Goal: Book appointment/travel/reservation

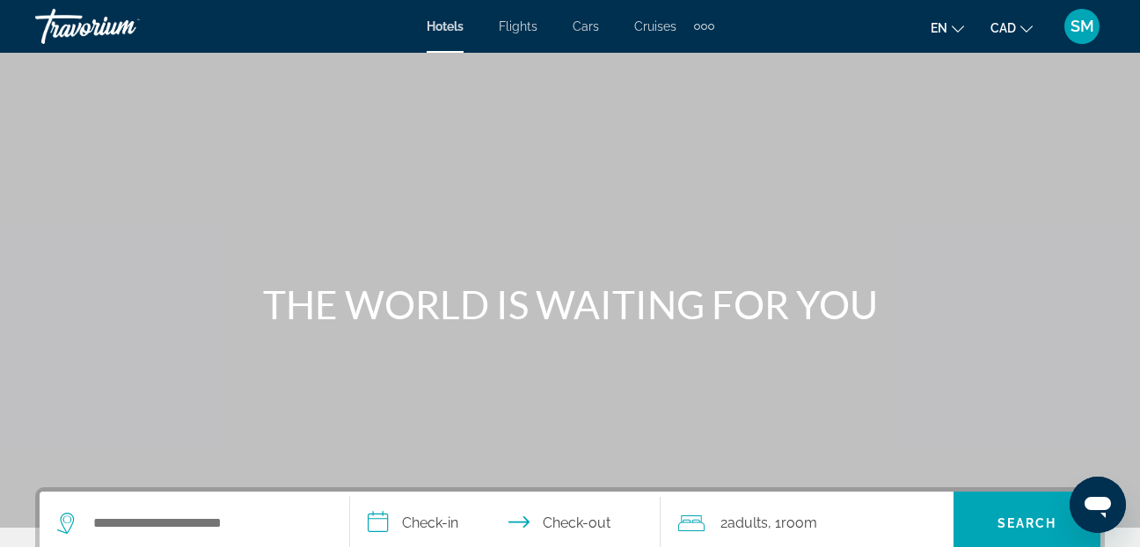
scroll to position [176, 0]
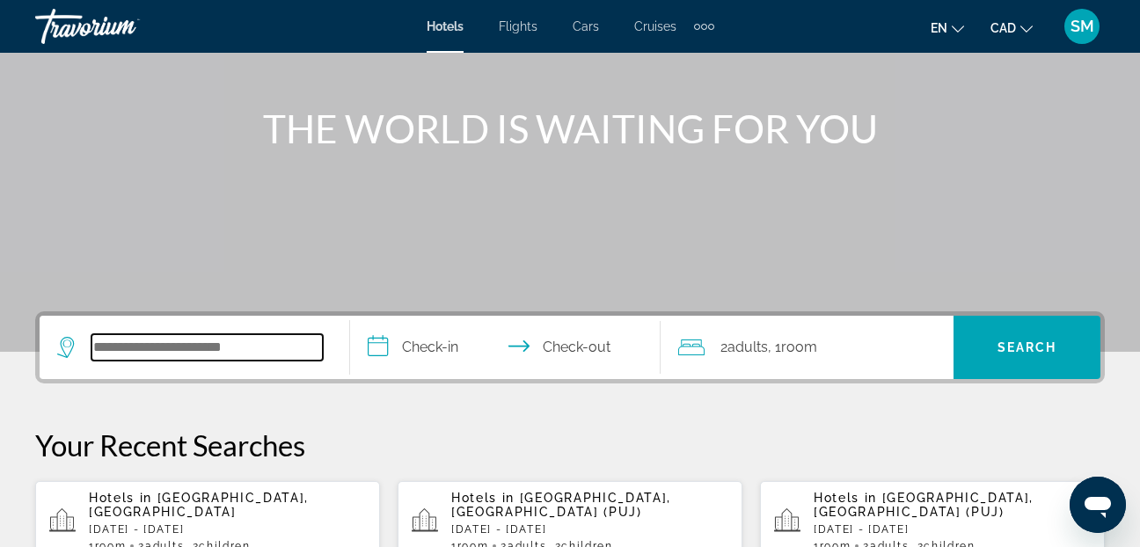
click at [147, 349] on input "Search widget" at bounding box center [207, 347] width 231 height 26
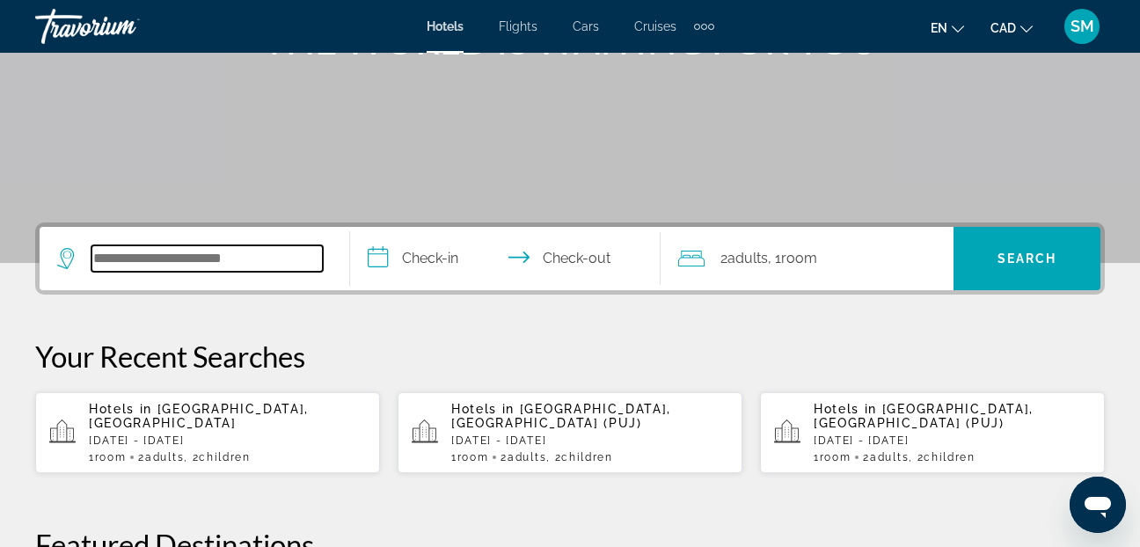
scroll to position [430, 0]
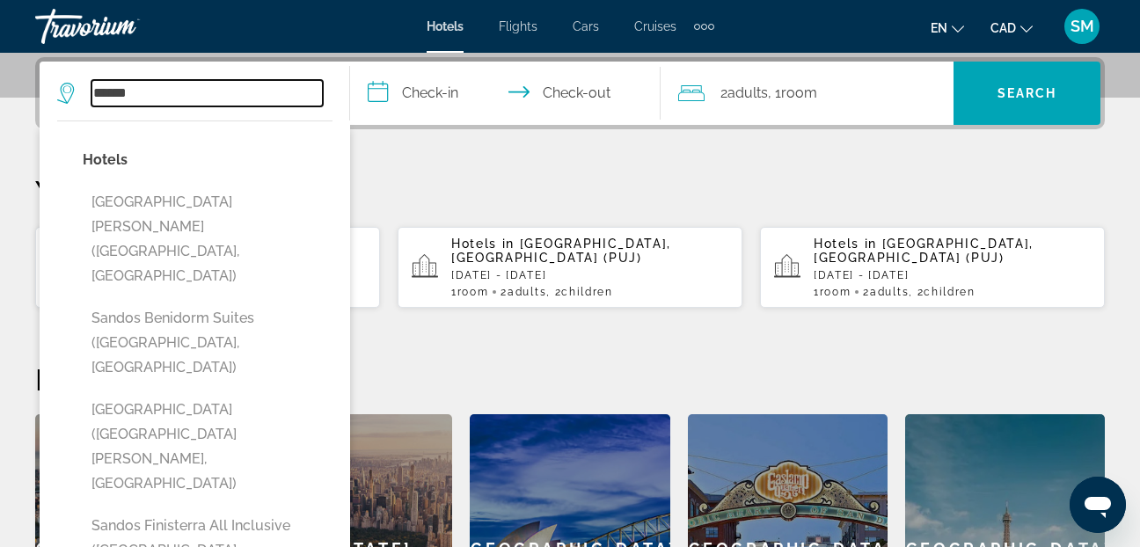
type input "**********"
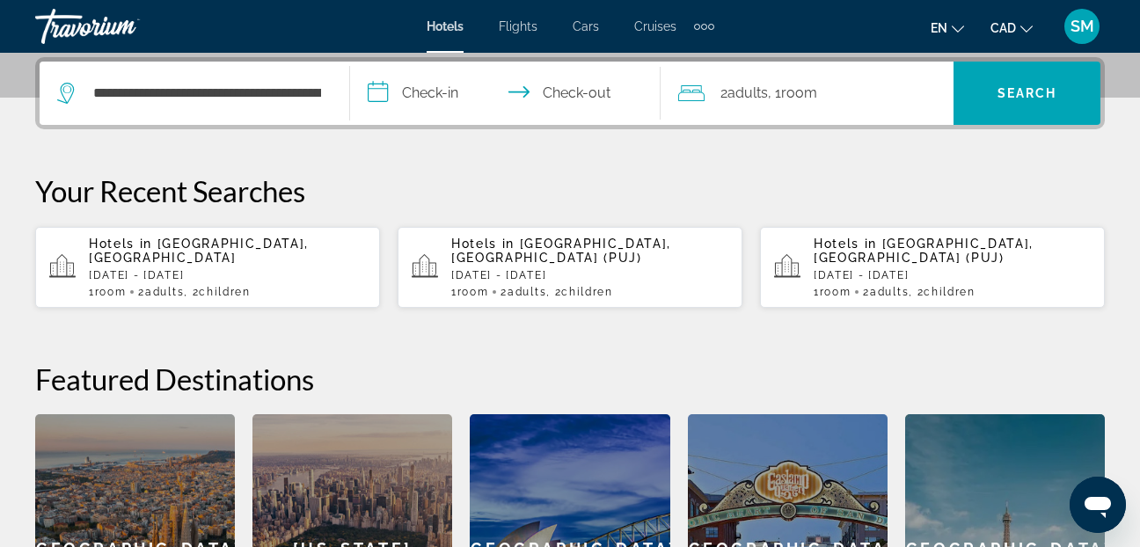
click at [381, 84] on input "**********" at bounding box center [509, 96] width 318 height 69
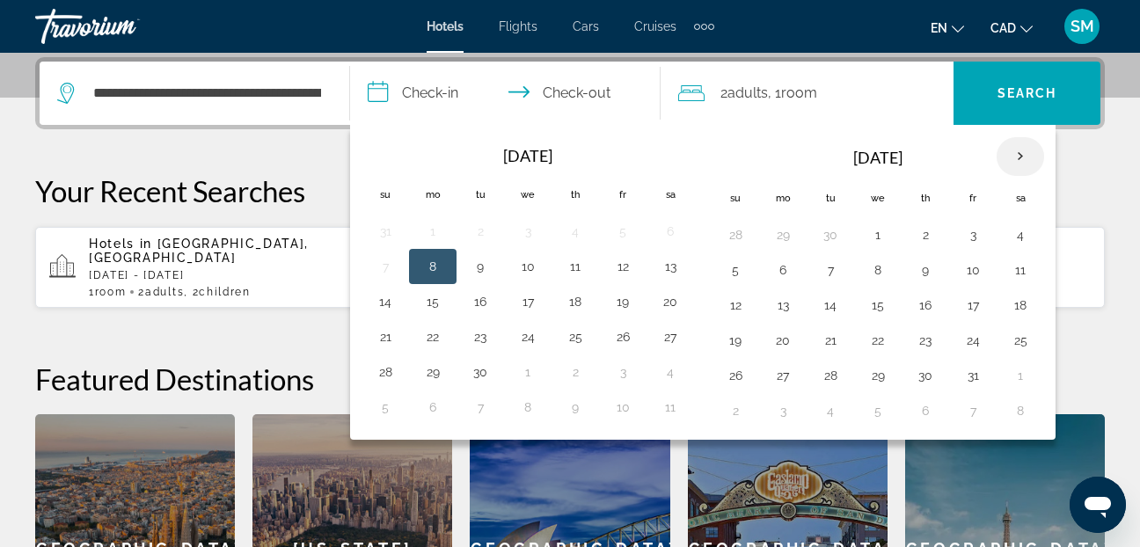
click at [1017, 155] on th "Next month" at bounding box center [1021, 156] width 48 height 39
click at [737, 373] on button "28" at bounding box center [736, 375] width 28 height 25
click at [1021, 151] on th "Next month" at bounding box center [1021, 156] width 48 height 39
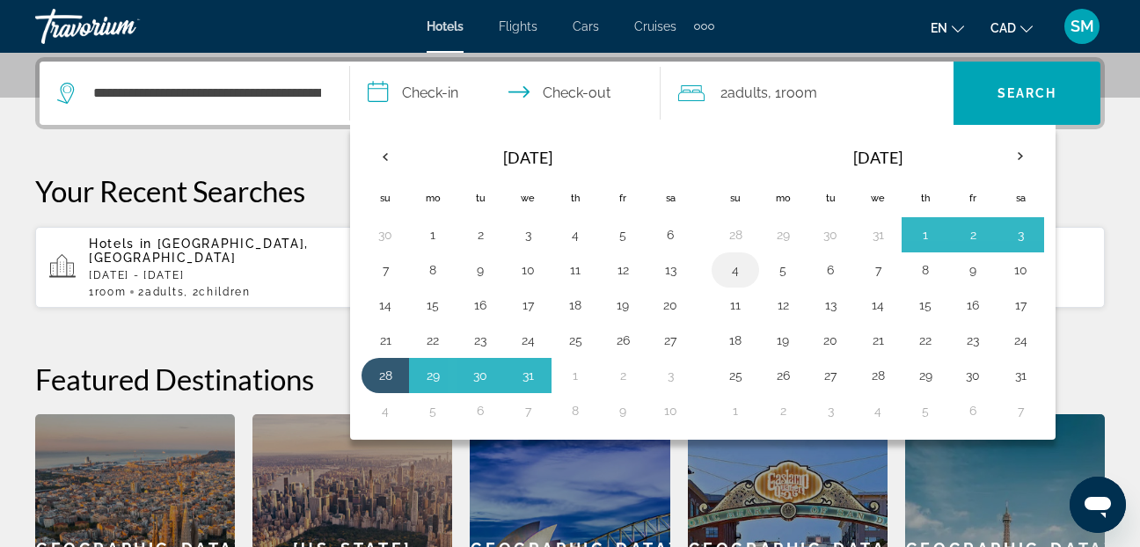
click at [736, 261] on button "4" at bounding box center [736, 270] width 28 height 25
type input "**********"
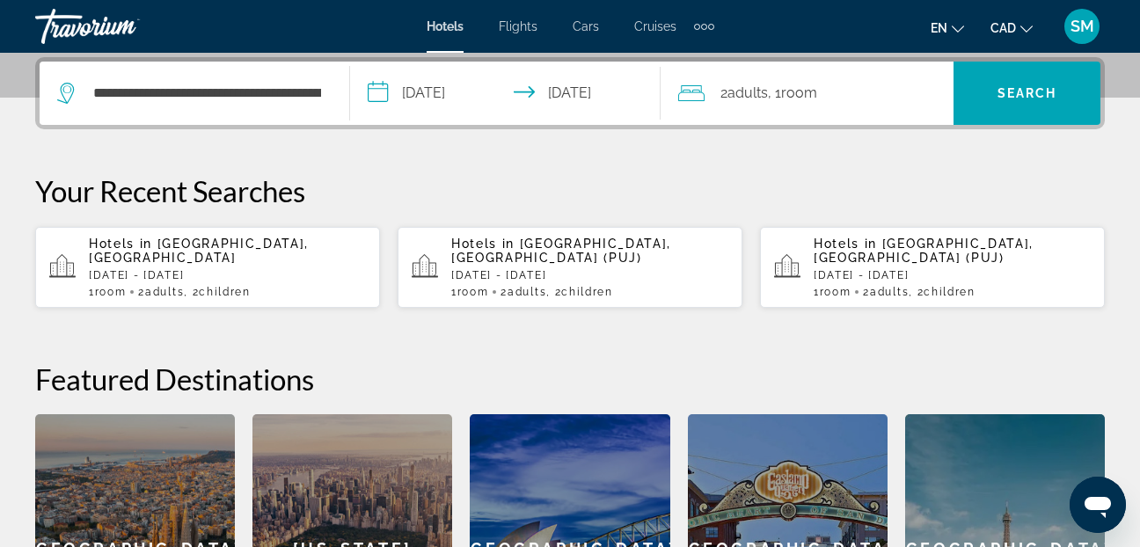
click at [726, 92] on span "2 Adult Adults" at bounding box center [745, 93] width 48 height 25
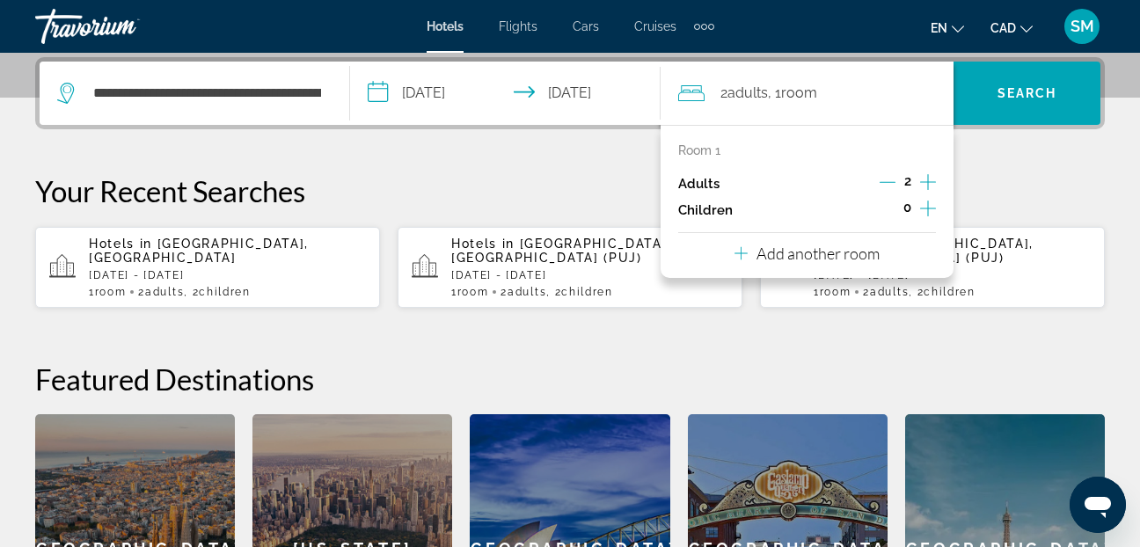
click at [926, 209] on icon "Increment children" at bounding box center [928, 209] width 16 height 16
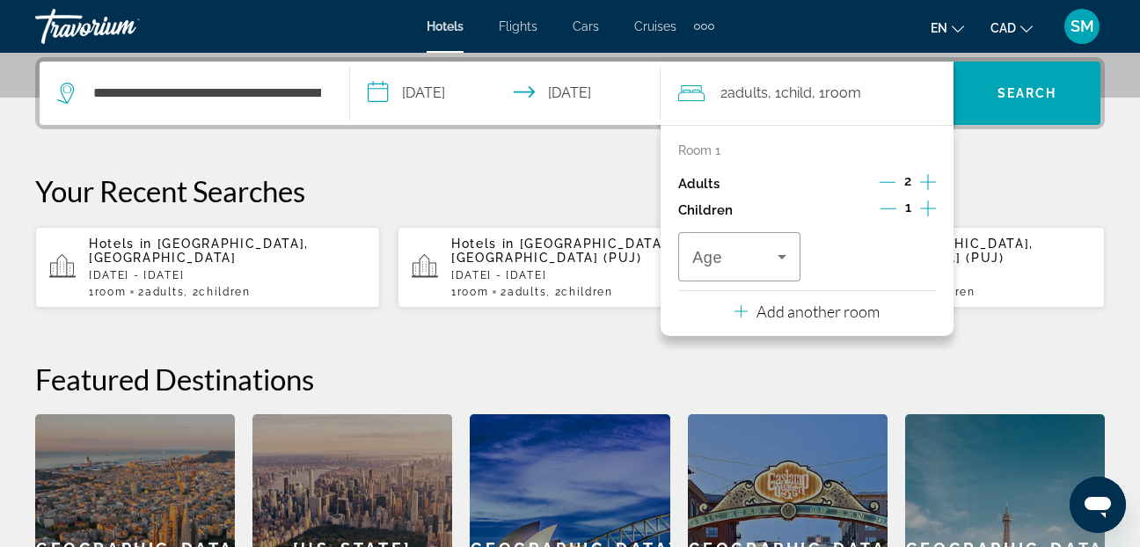
click at [926, 209] on icon "Increment children" at bounding box center [928, 209] width 16 height 16
click at [784, 255] on icon "Travelers: 2 adults, 2 children" at bounding box center [782, 257] width 9 height 4
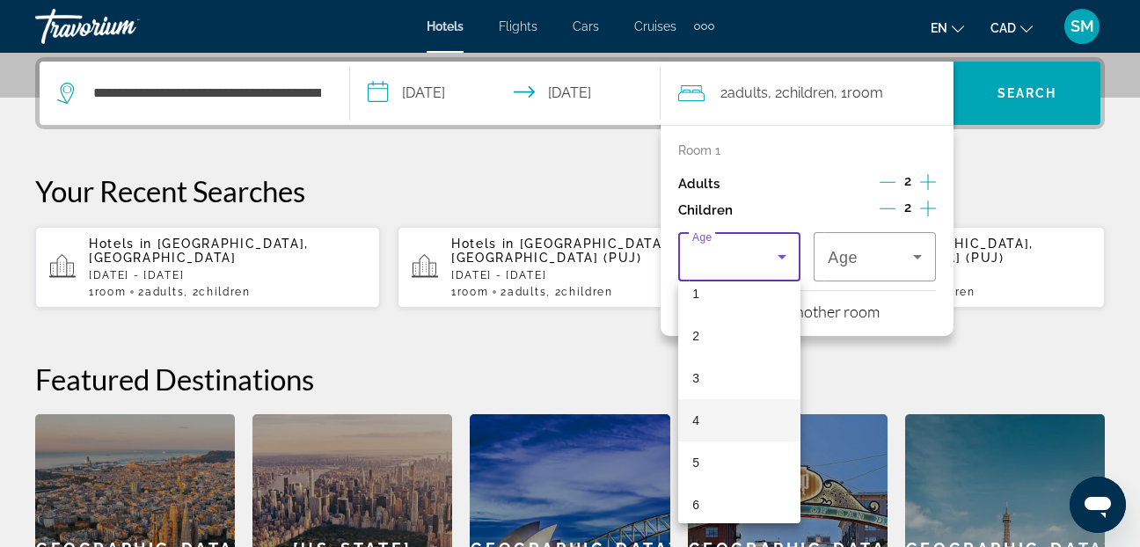
scroll to position [88, 0]
click at [696, 426] on span "5" at bounding box center [696, 432] width 7 height 21
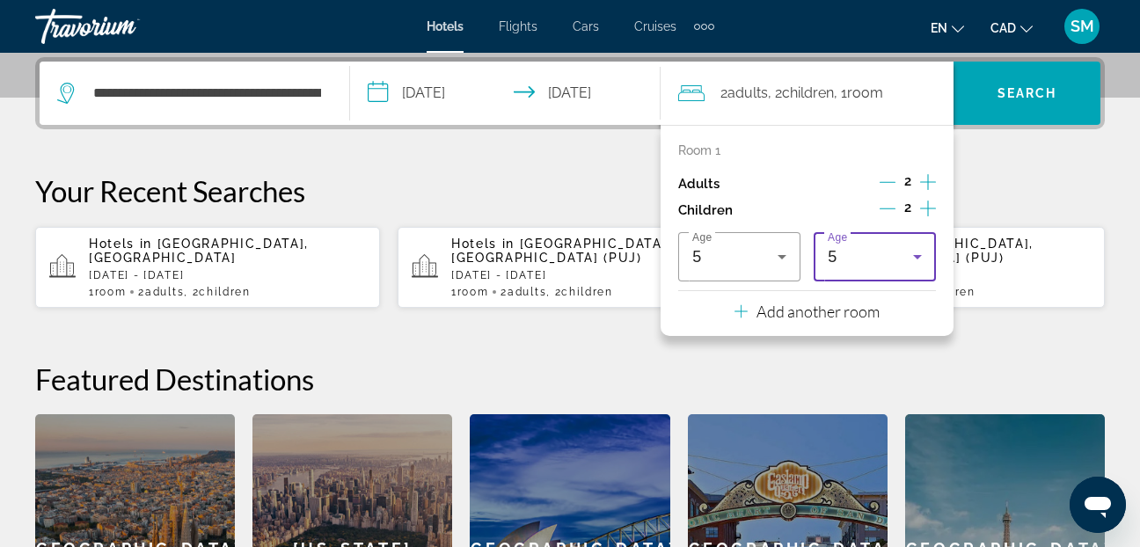
click at [920, 253] on icon "Travelers: 2 adults, 2 children" at bounding box center [917, 256] width 21 height 21
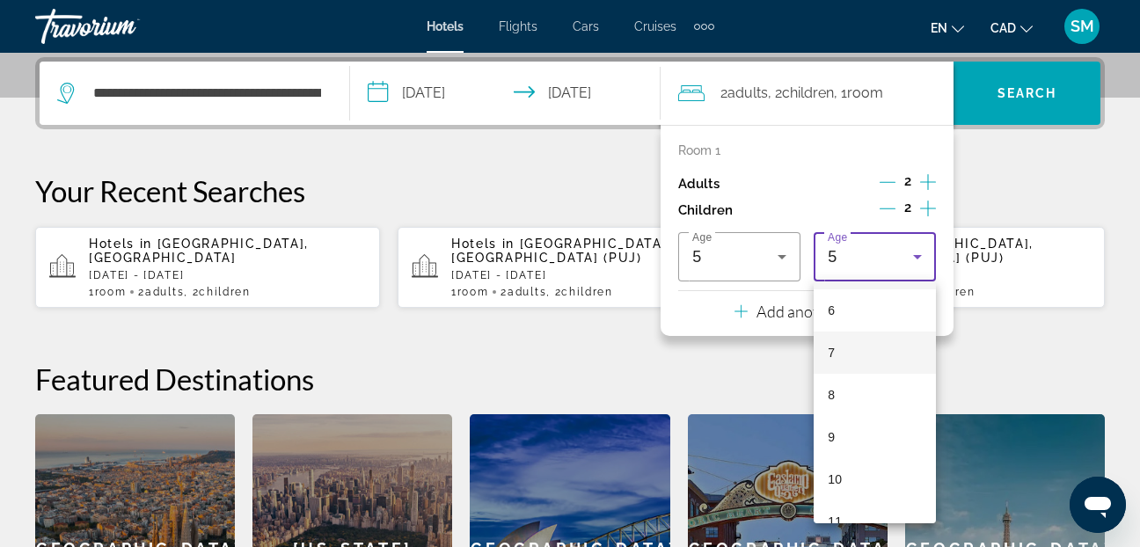
scroll to position [282, 0]
click at [839, 363] on mat-option "8" at bounding box center [875, 365] width 122 height 42
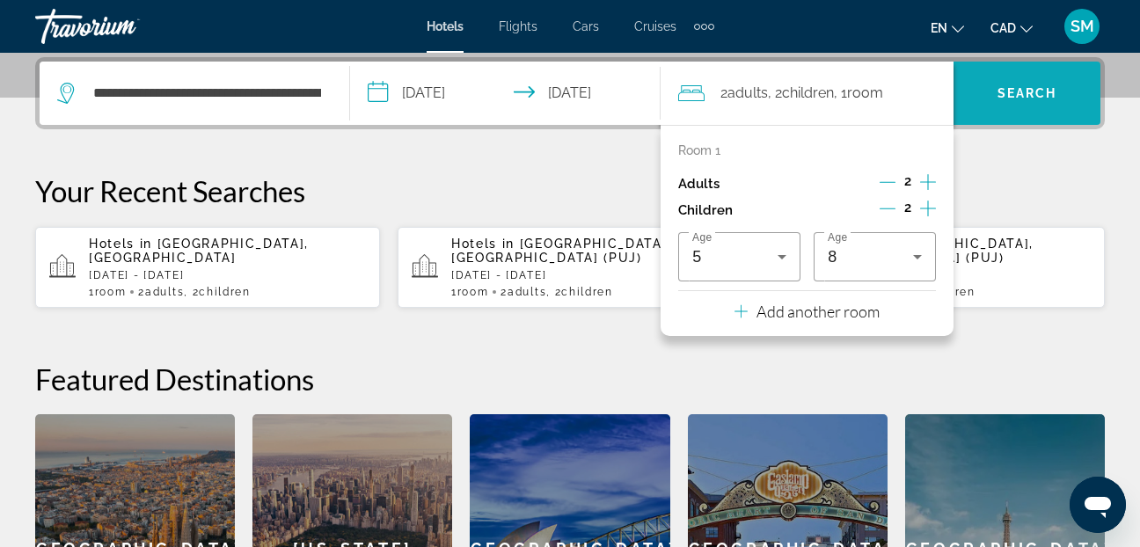
click at [1027, 92] on span "Search" at bounding box center [1028, 93] width 60 height 14
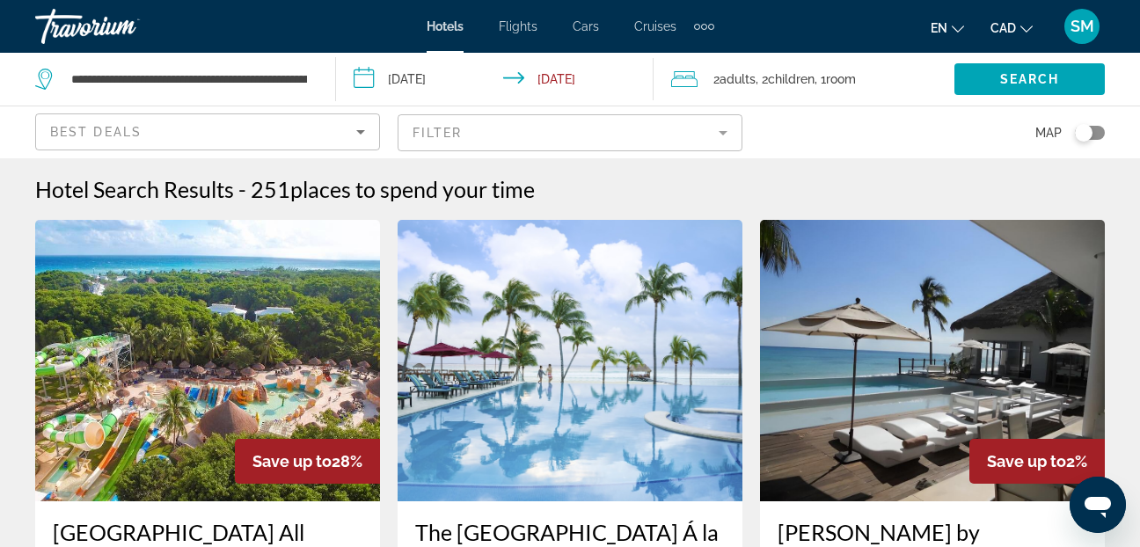
click at [318, 72] on app-destination-search "**********" at bounding box center [168, 79] width 336 height 53
click at [317, 77] on div "**********" at bounding box center [176, 79] width 282 height 53
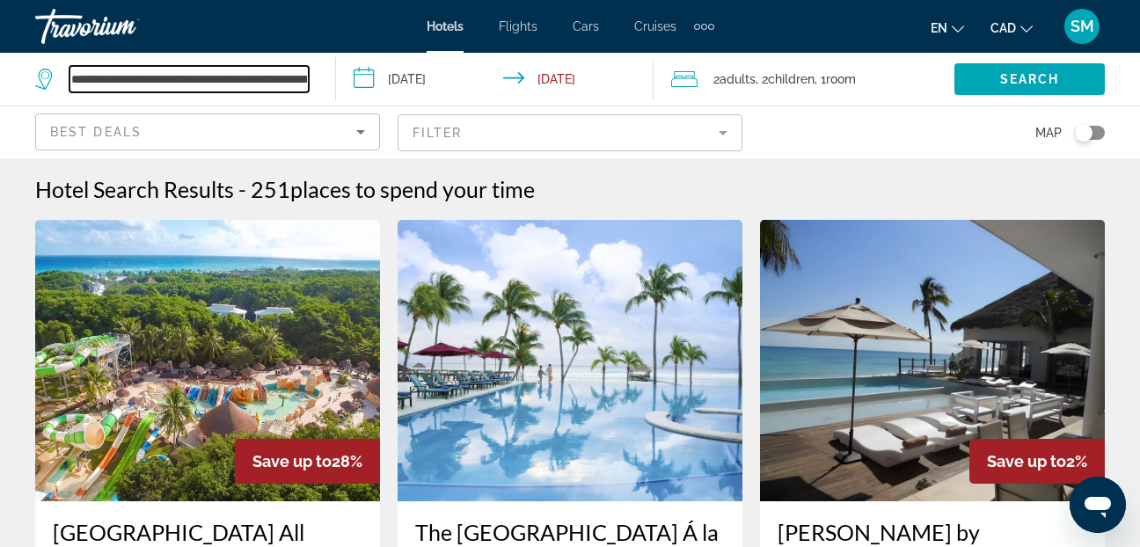
click at [295, 73] on input "**********" at bounding box center [189, 79] width 239 height 26
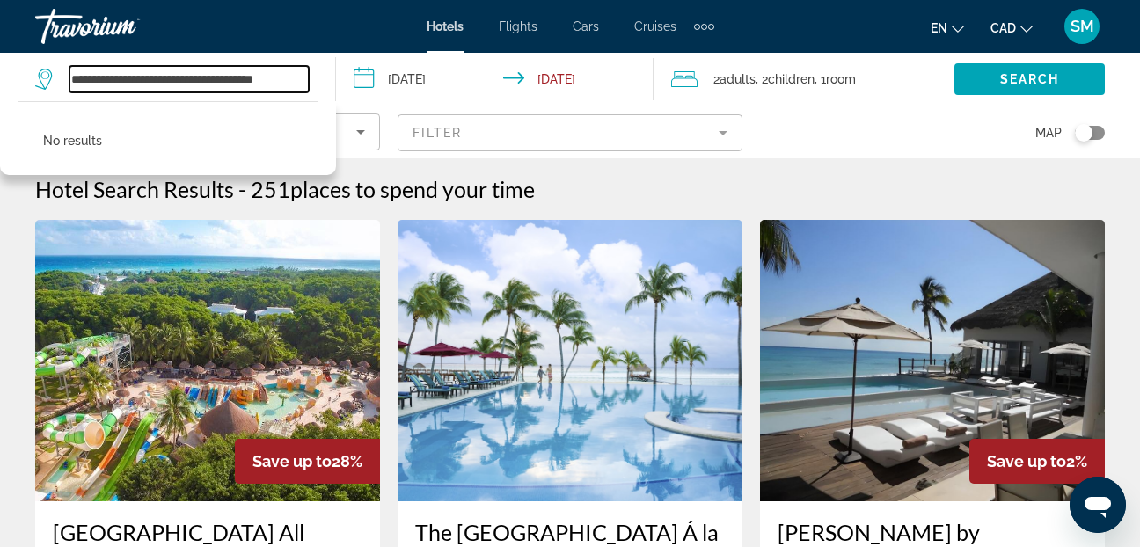
click at [305, 78] on input "**********" at bounding box center [189, 79] width 239 height 26
type input "*"
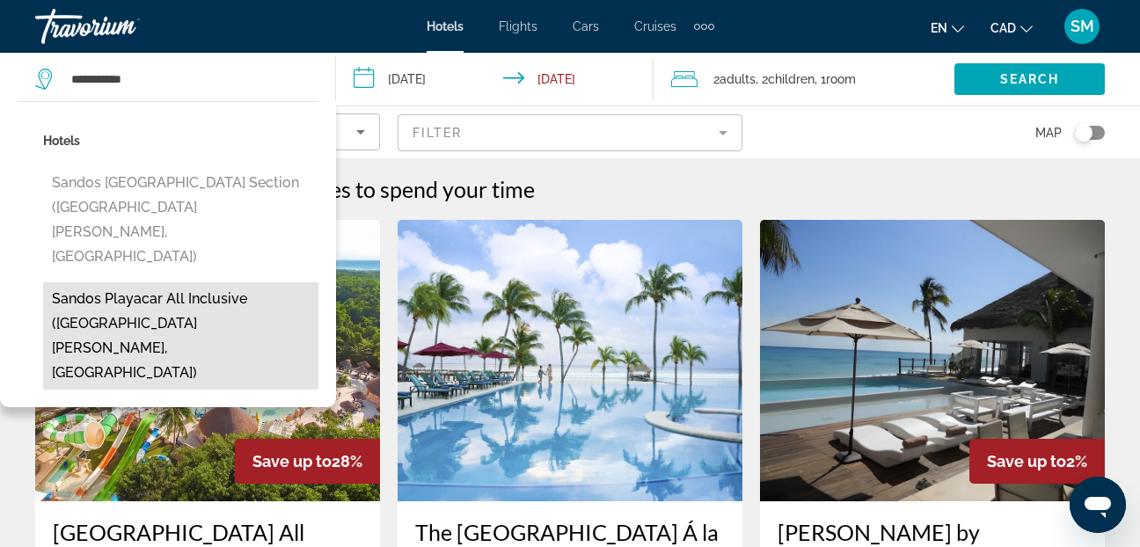
click at [209, 282] on button "Sandos Playacar All Inclusive ([GEOGRAPHIC_DATA][PERSON_NAME], [GEOGRAPHIC_DATA…" at bounding box center [180, 335] width 275 height 107
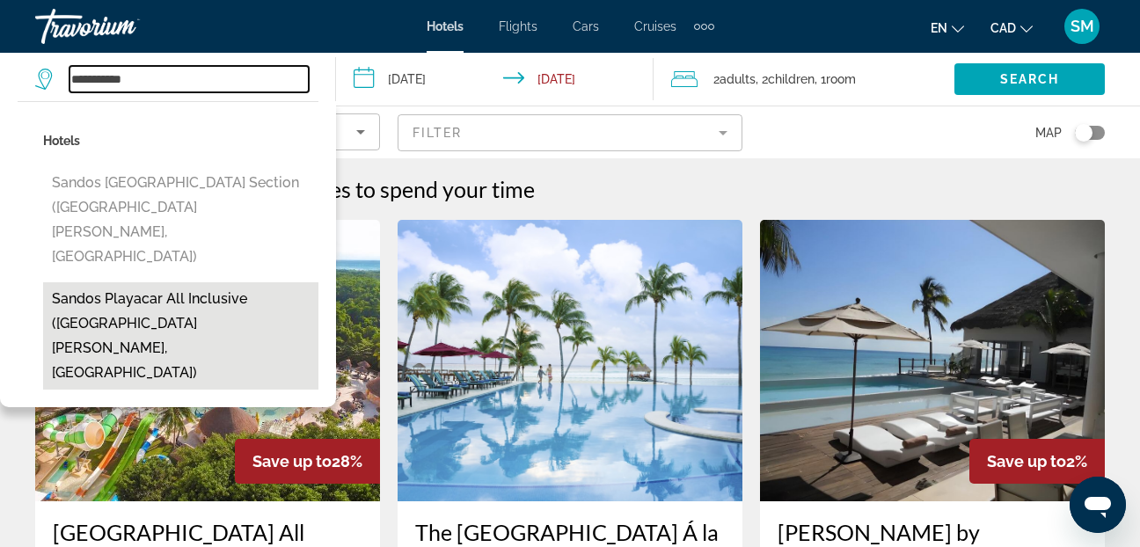
type input "**********"
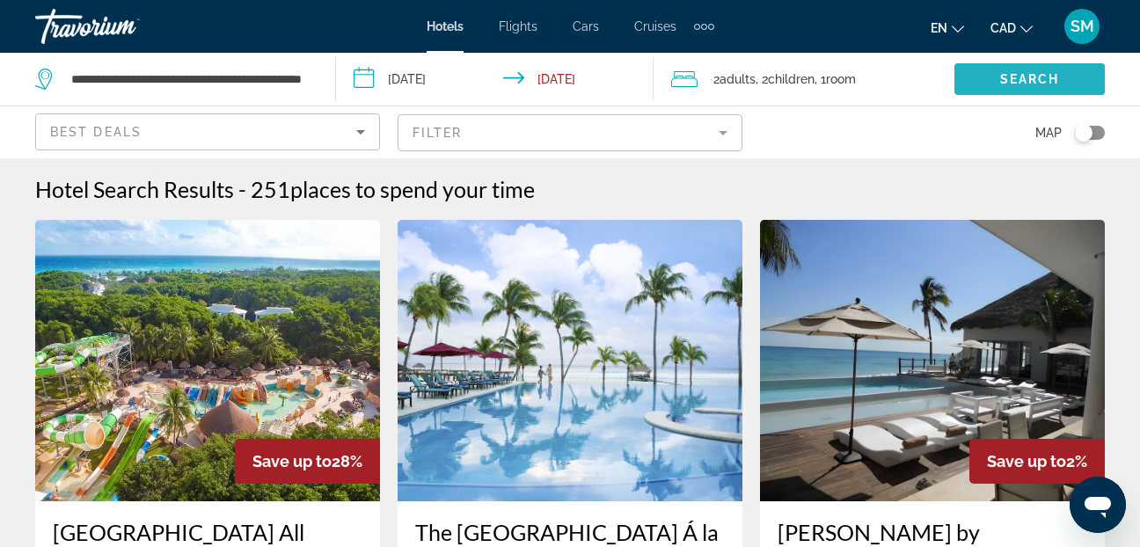
click at [997, 78] on span "Search widget" at bounding box center [1030, 79] width 150 height 42
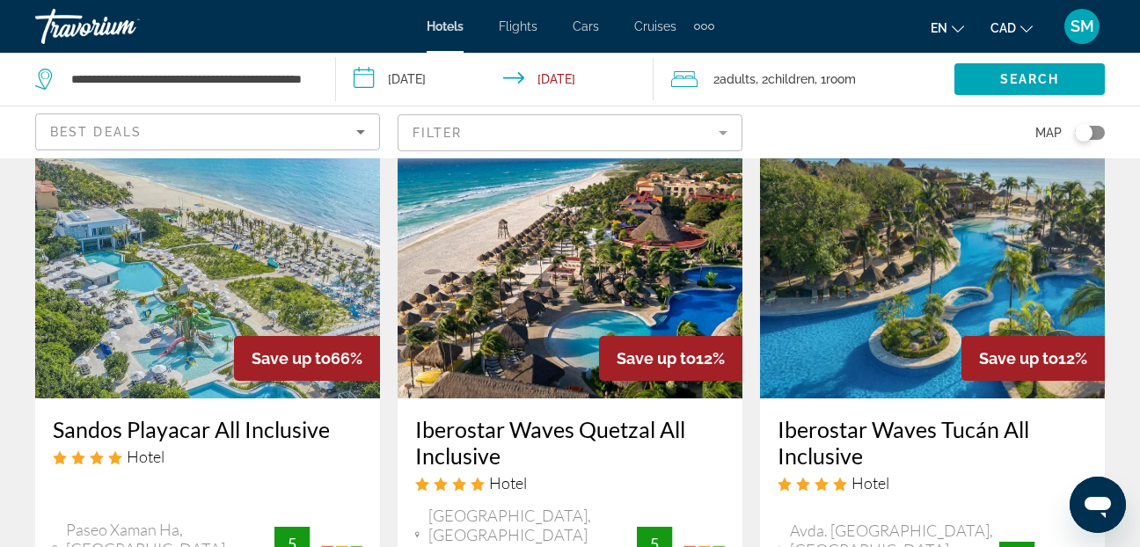
scroll to position [88, 0]
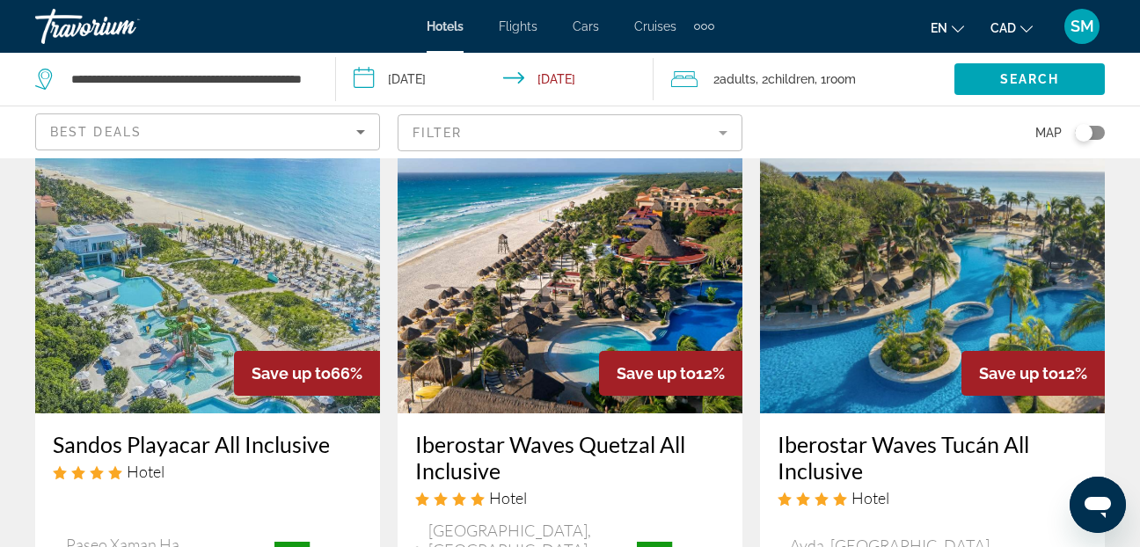
click at [158, 286] on img "Main content" at bounding box center [207, 273] width 345 height 282
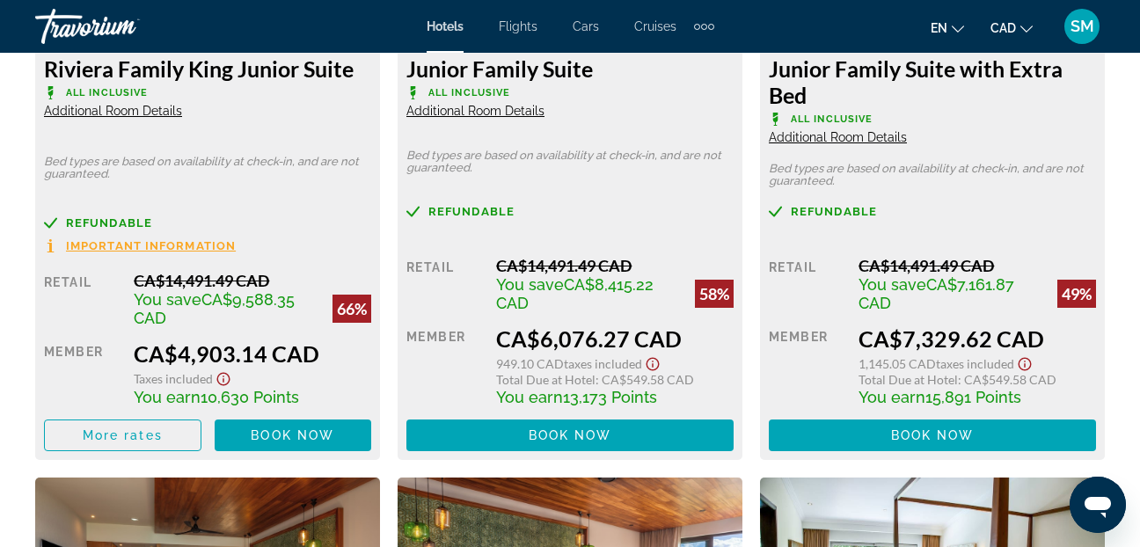
scroll to position [2992, 0]
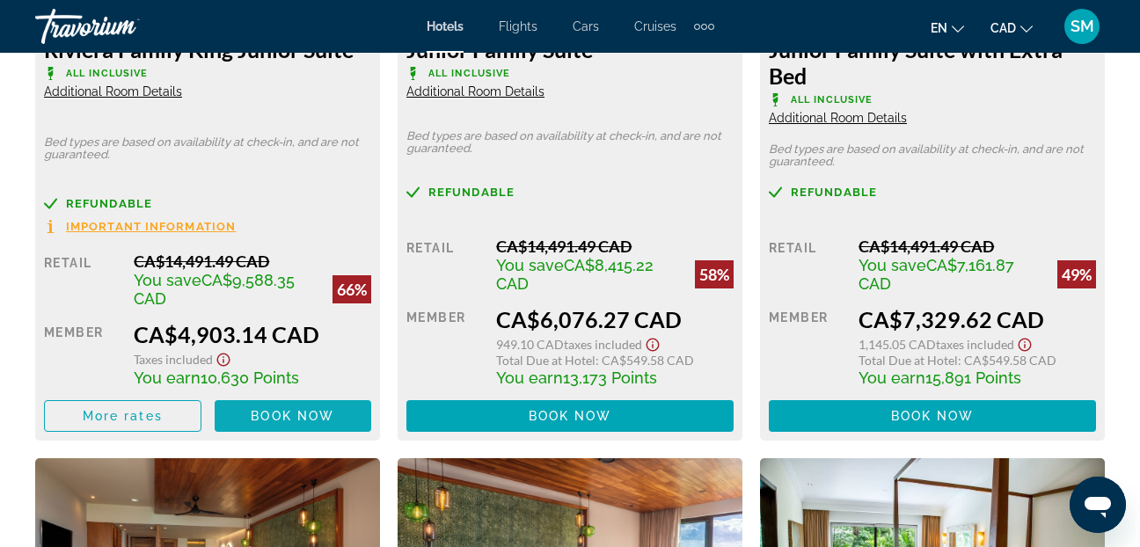
click at [283, 413] on span "Book now" at bounding box center [293, 416] width 84 height 14
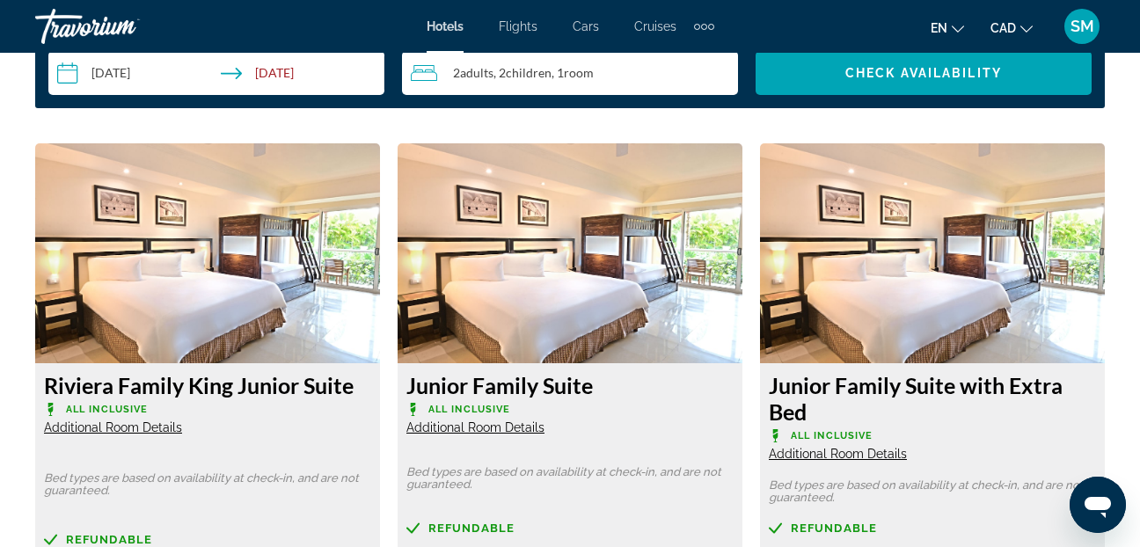
scroll to position [2640, 0]
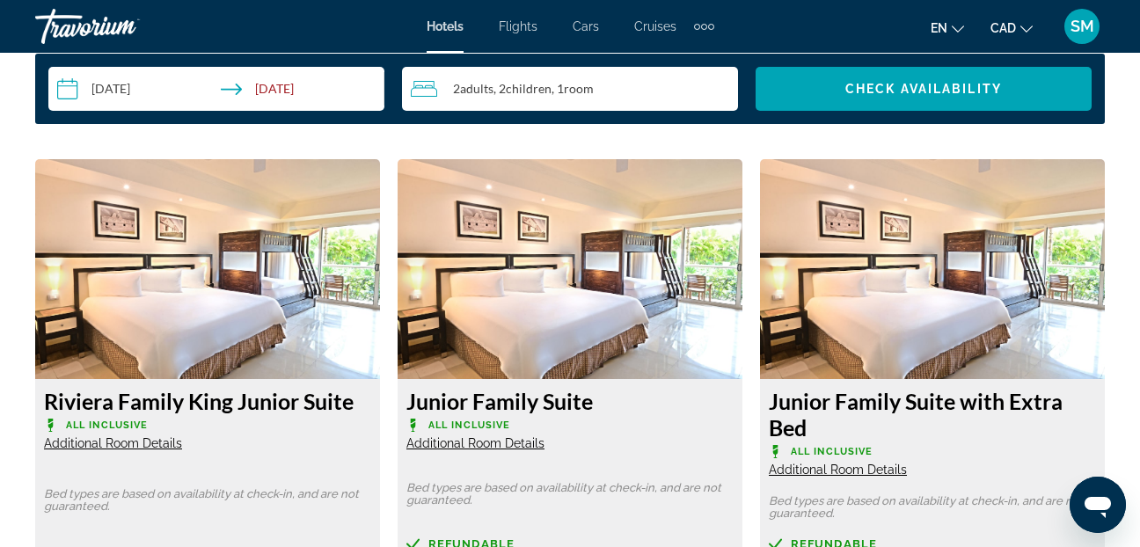
click at [121, 443] on span "Additional Room Details" at bounding box center [113, 443] width 138 height 14
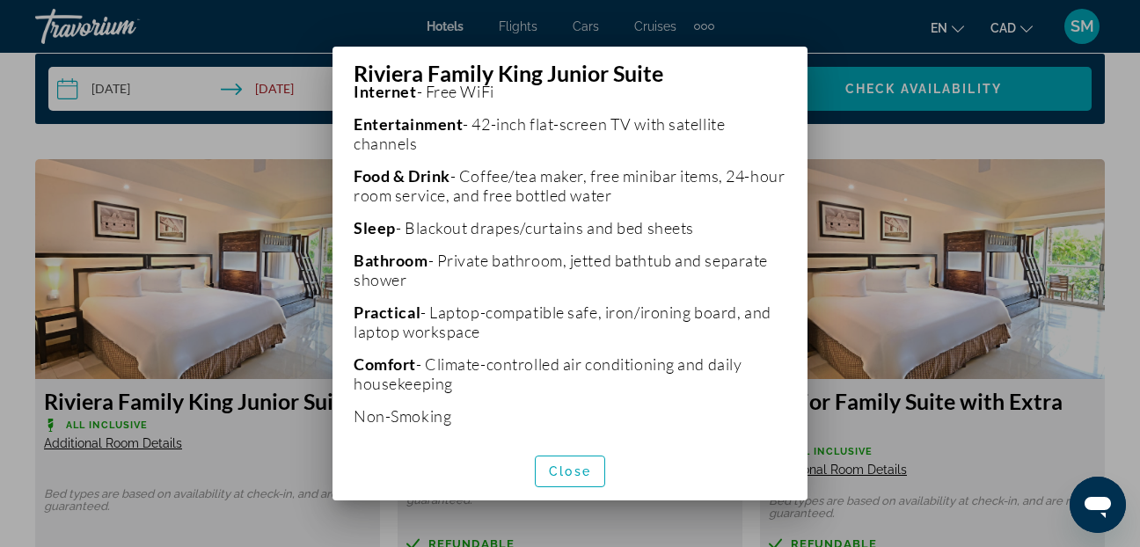
scroll to position [440, 0]
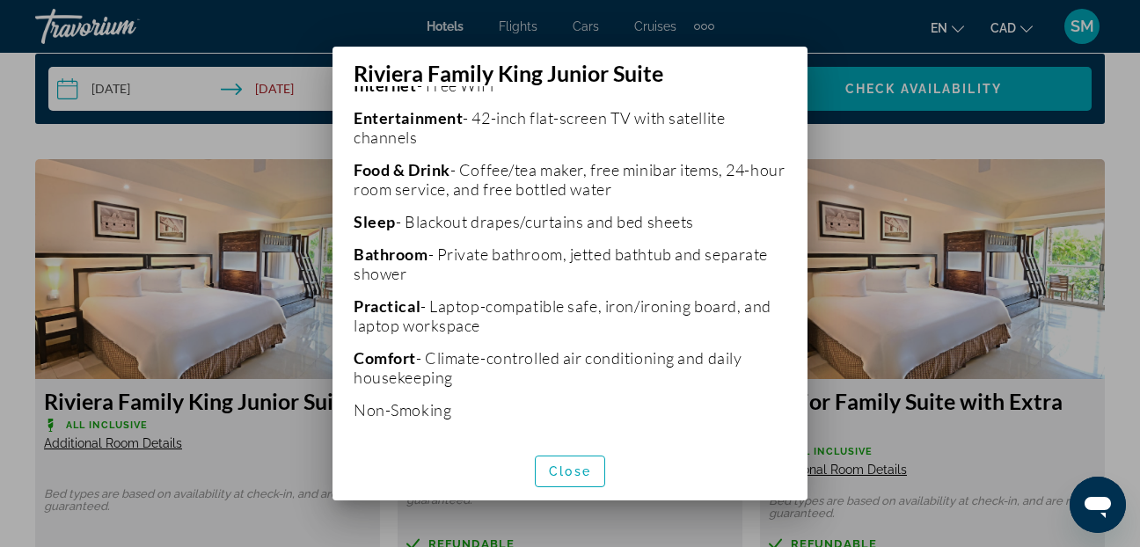
click at [921, 136] on div at bounding box center [570, 273] width 1140 height 547
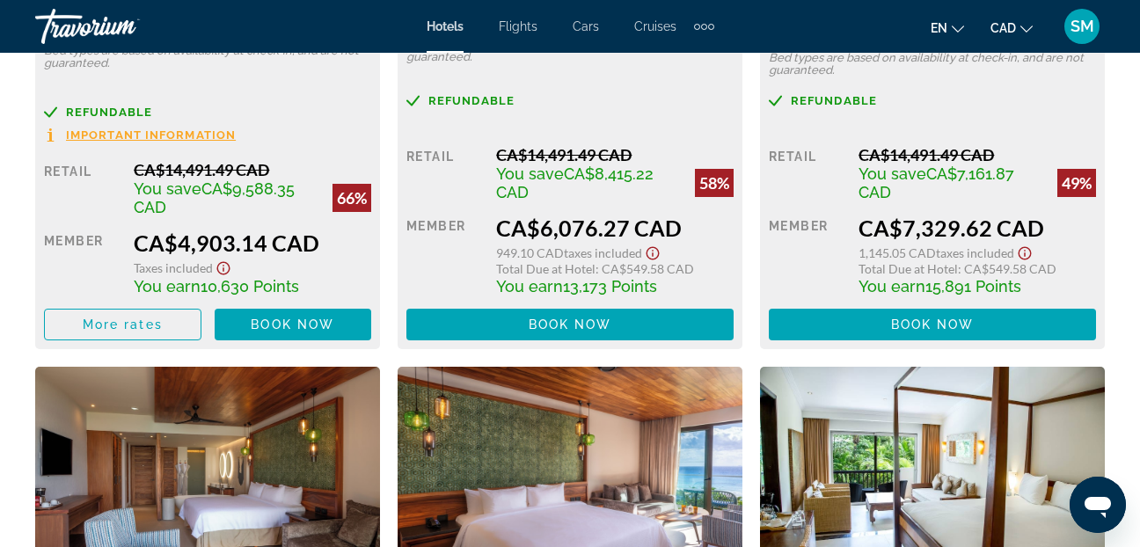
scroll to position [3080, 0]
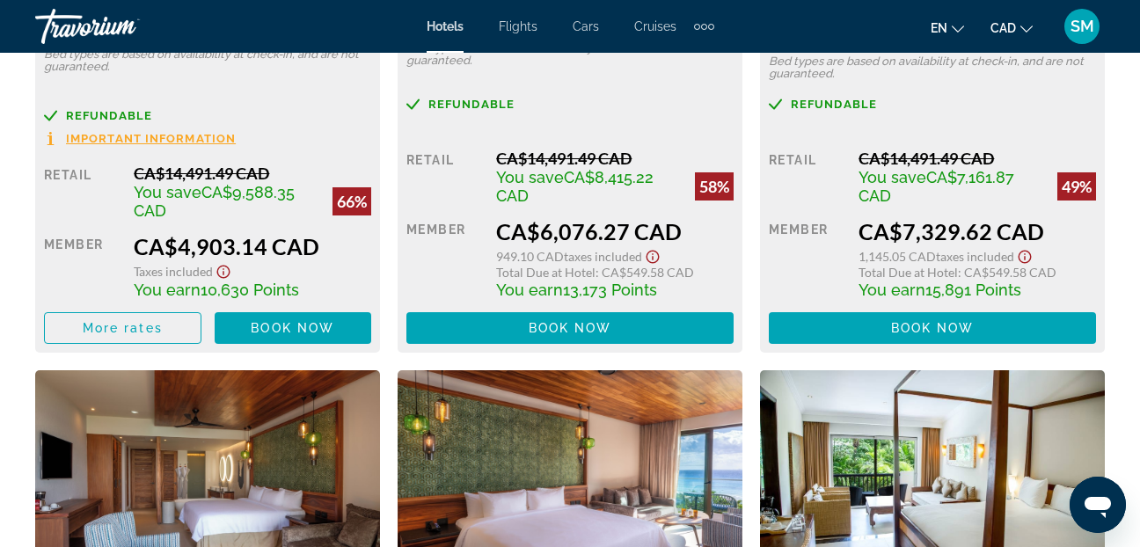
click at [529, 19] on span "Flights" at bounding box center [518, 26] width 39 height 14
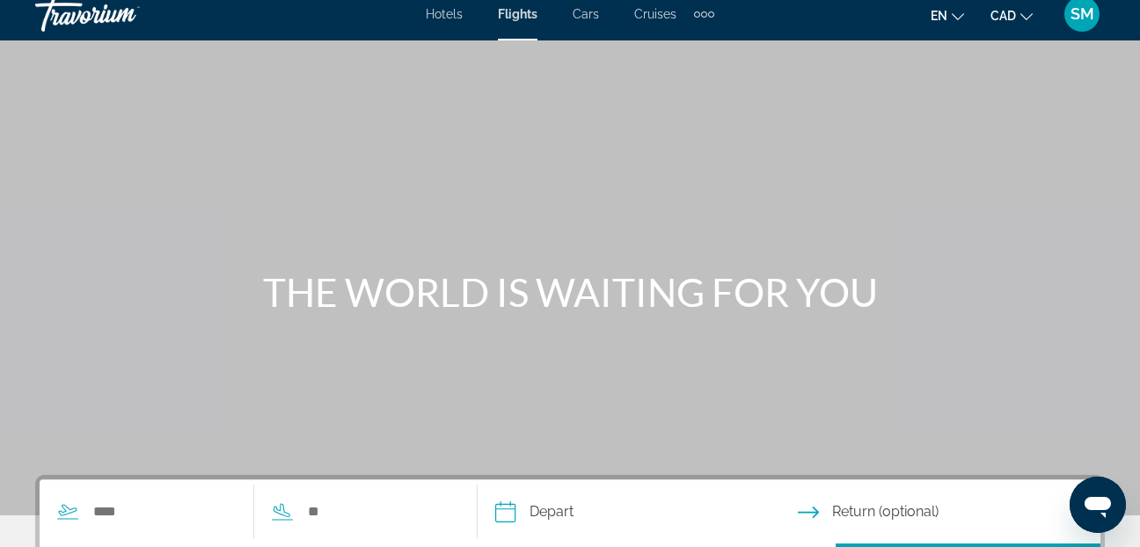
scroll to position [176, 0]
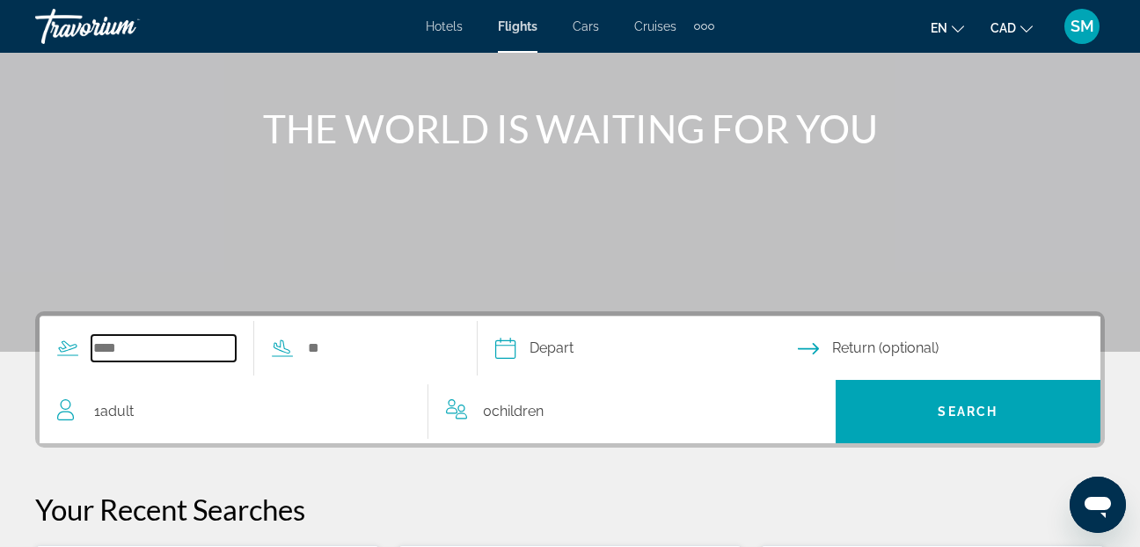
click at [124, 346] on input "Search widget" at bounding box center [164, 348] width 144 height 26
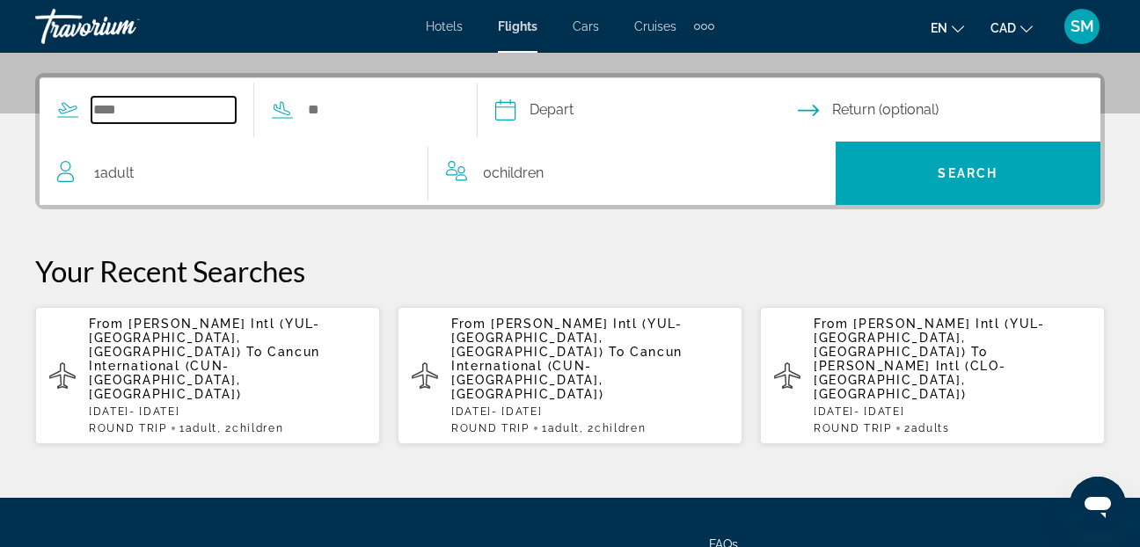
scroll to position [430, 0]
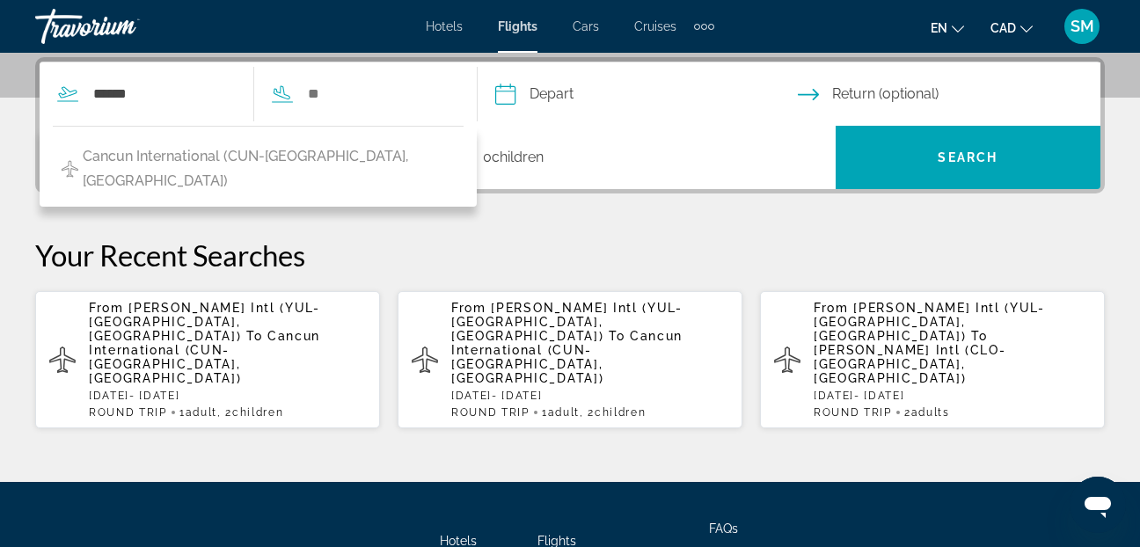
click at [293, 94] on icon "Search widget" at bounding box center [282, 94] width 21 height 21
click at [158, 95] on input "******" at bounding box center [164, 94] width 144 height 26
type input "*"
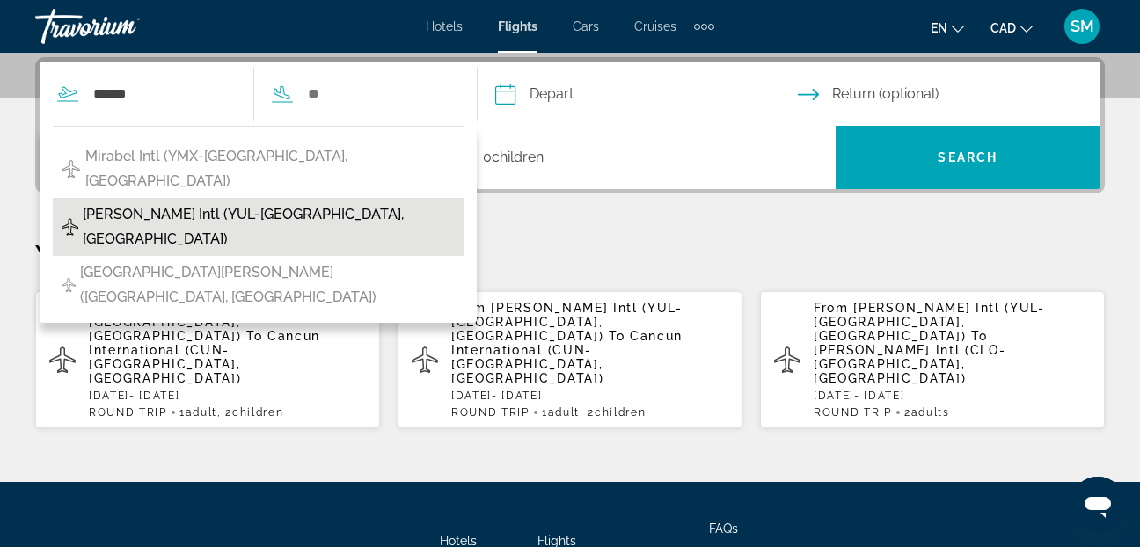
click at [113, 202] on span "[PERSON_NAME] Intl (YUL-[GEOGRAPHIC_DATA], [GEOGRAPHIC_DATA])" at bounding box center [269, 226] width 372 height 49
type input "**********"
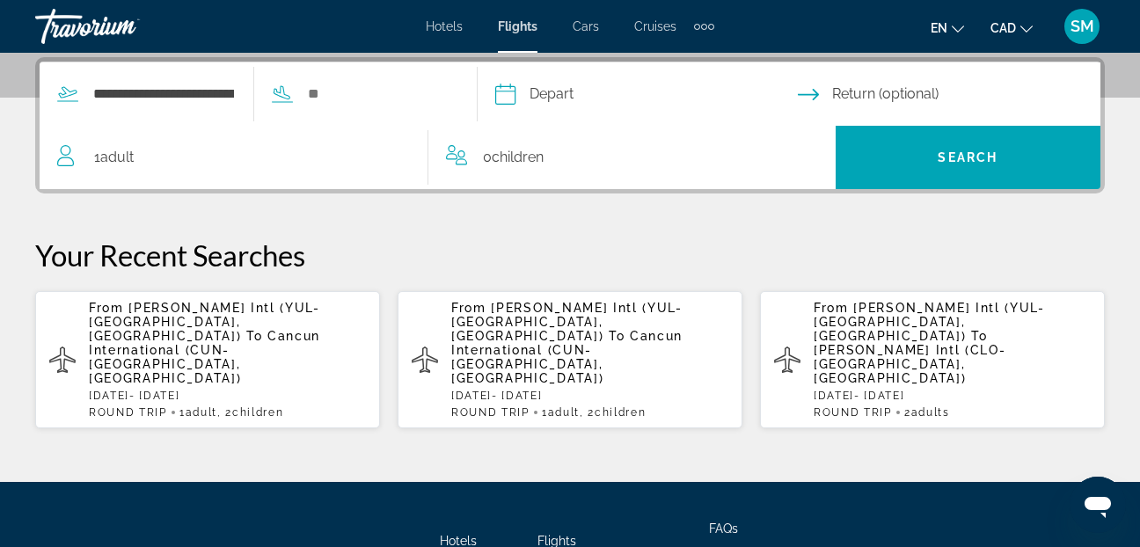
click at [293, 96] on icon "Search widget" at bounding box center [282, 94] width 21 height 21
click at [334, 91] on input "Search widget" at bounding box center [378, 94] width 144 height 26
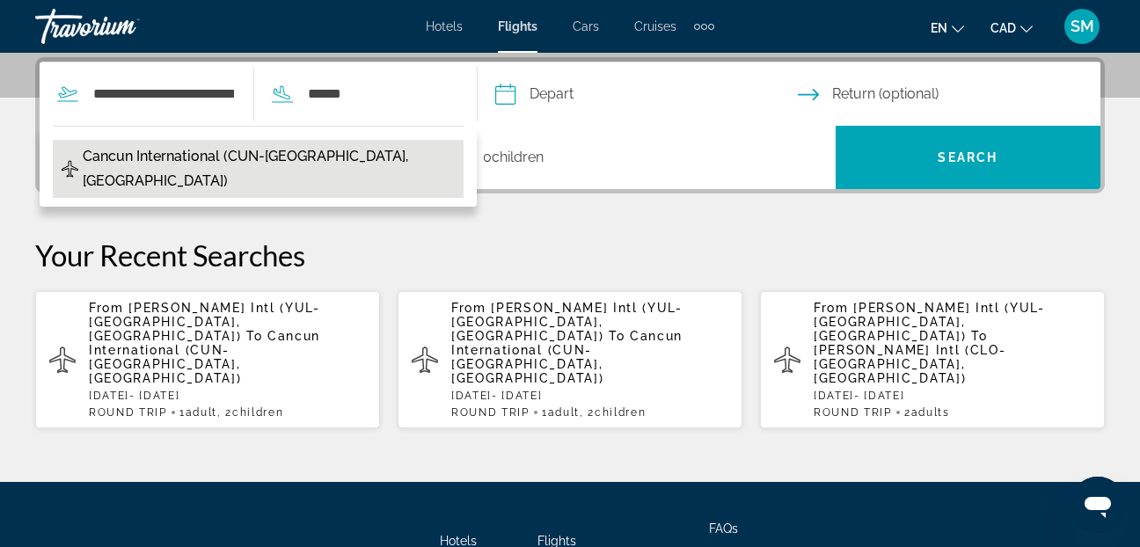
click at [213, 155] on span "Cancun International (CUN-[GEOGRAPHIC_DATA], [GEOGRAPHIC_DATA])" at bounding box center [269, 168] width 372 height 49
type input "**********"
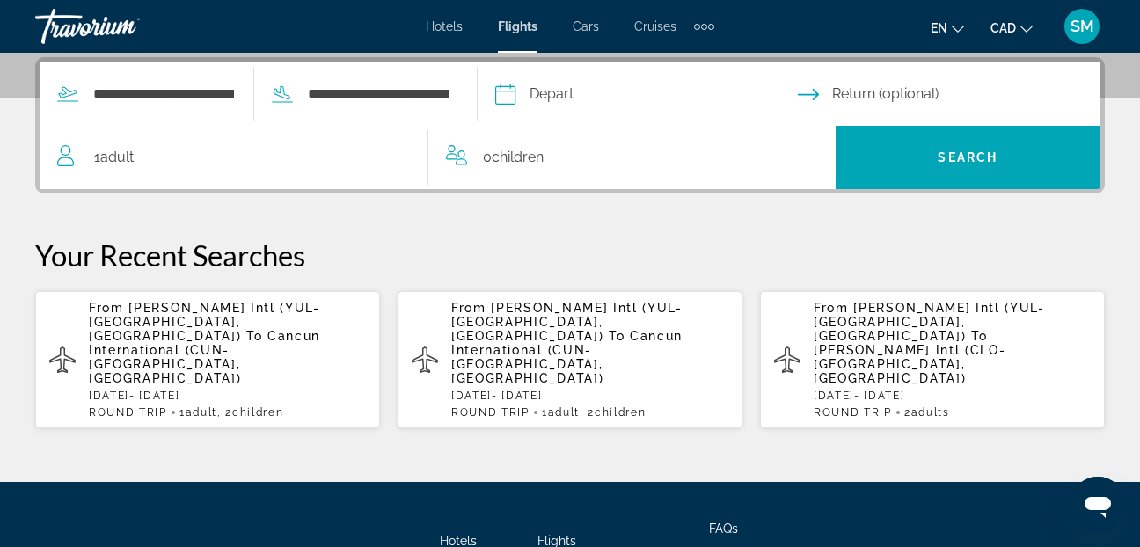
click at [539, 90] on input "Depart date" at bounding box center [646, 96] width 310 height 69
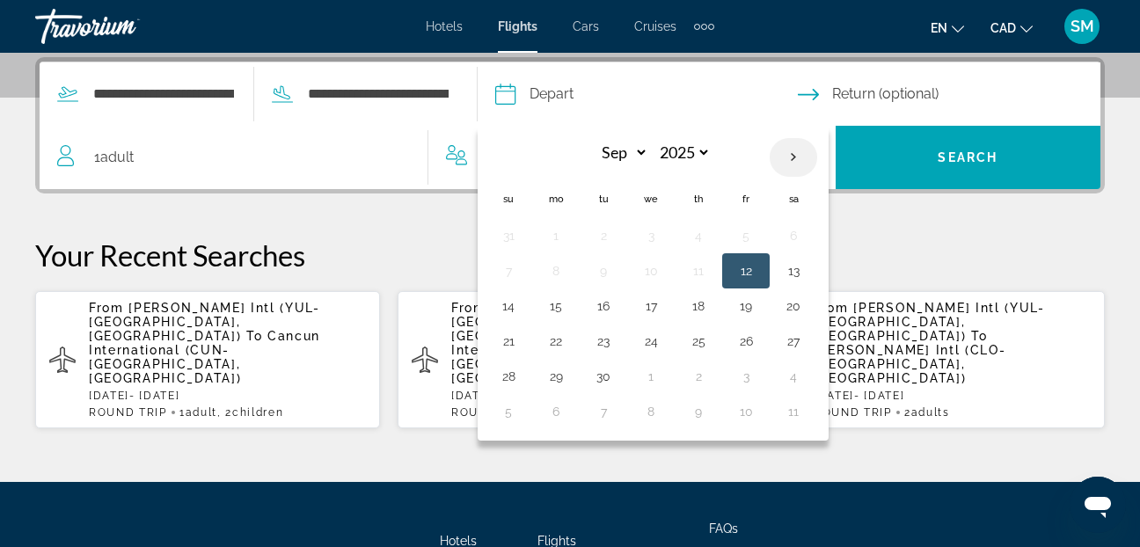
click at [818, 160] on th "Next month" at bounding box center [794, 157] width 48 height 39
click at [818, 158] on th "Next month" at bounding box center [794, 157] width 48 height 39
select select "**"
click at [523, 371] on button "28" at bounding box center [509, 376] width 28 height 25
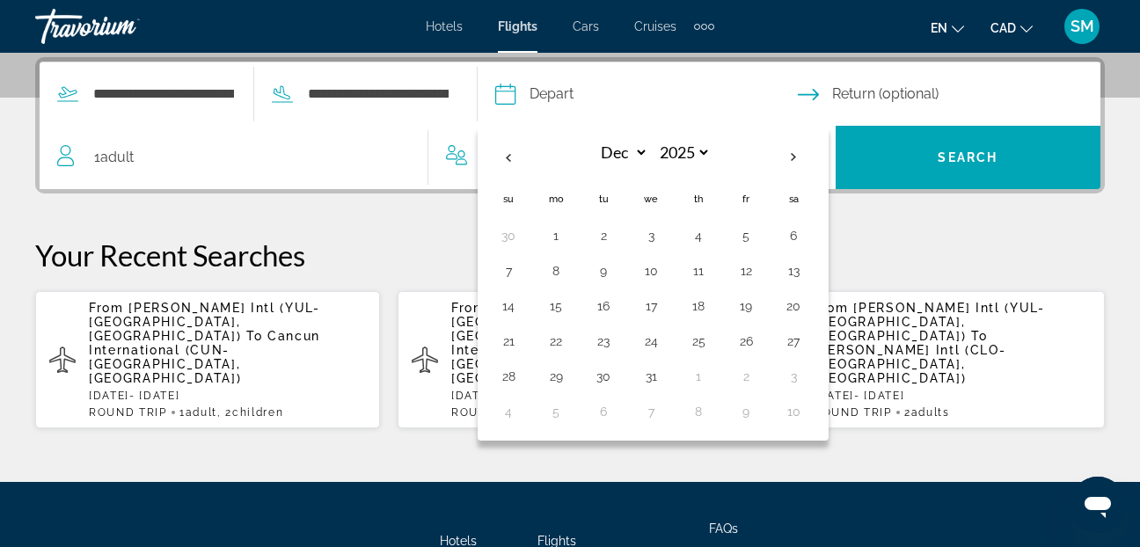
type input "**********"
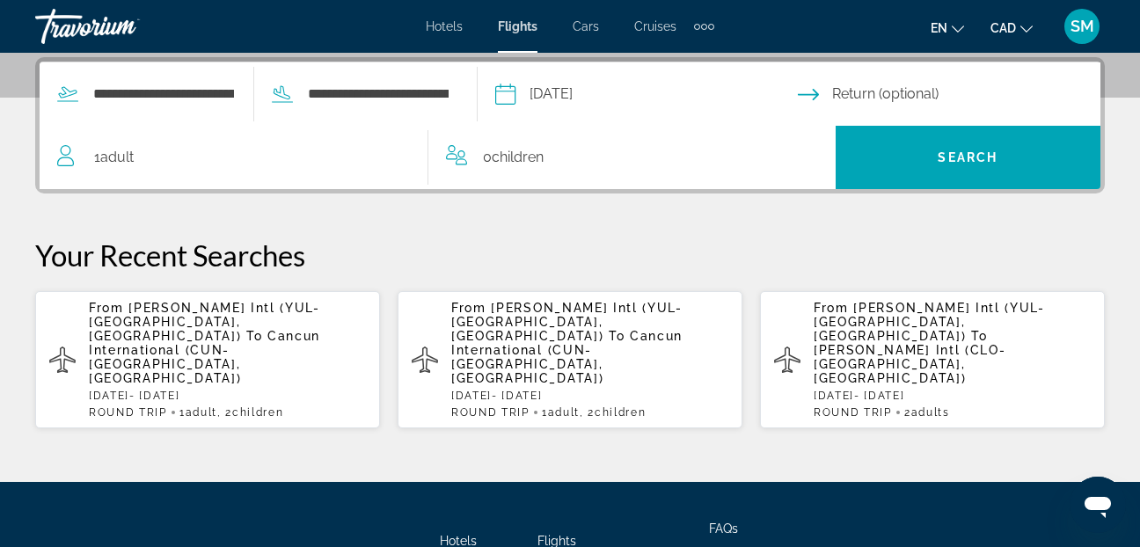
click at [876, 92] on input "Return date" at bounding box center [953, 96] width 310 height 69
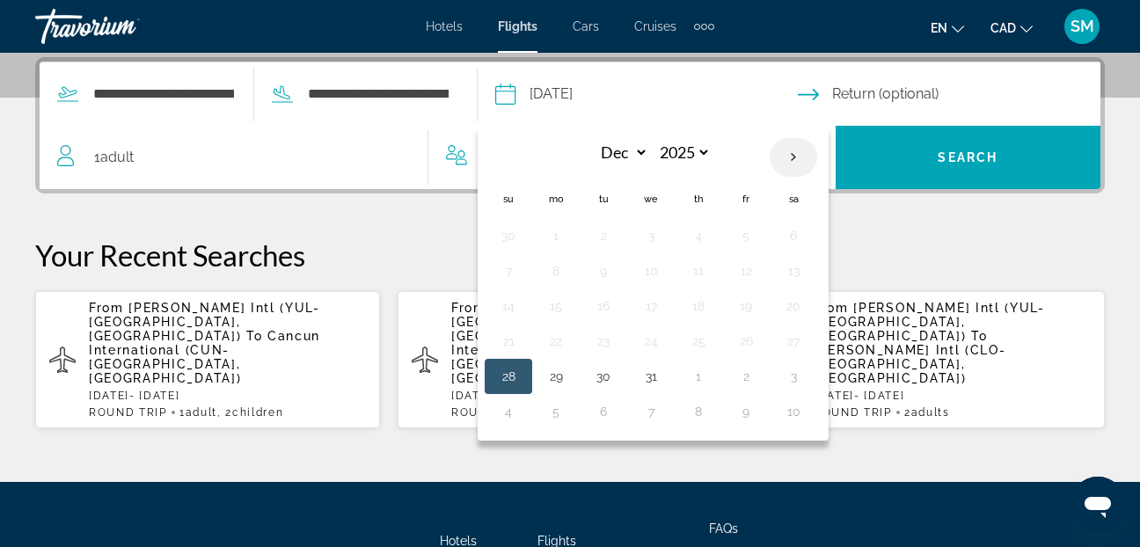
click at [818, 154] on th "Next month" at bounding box center [794, 157] width 48 height 39
select select "*"
select select "****"
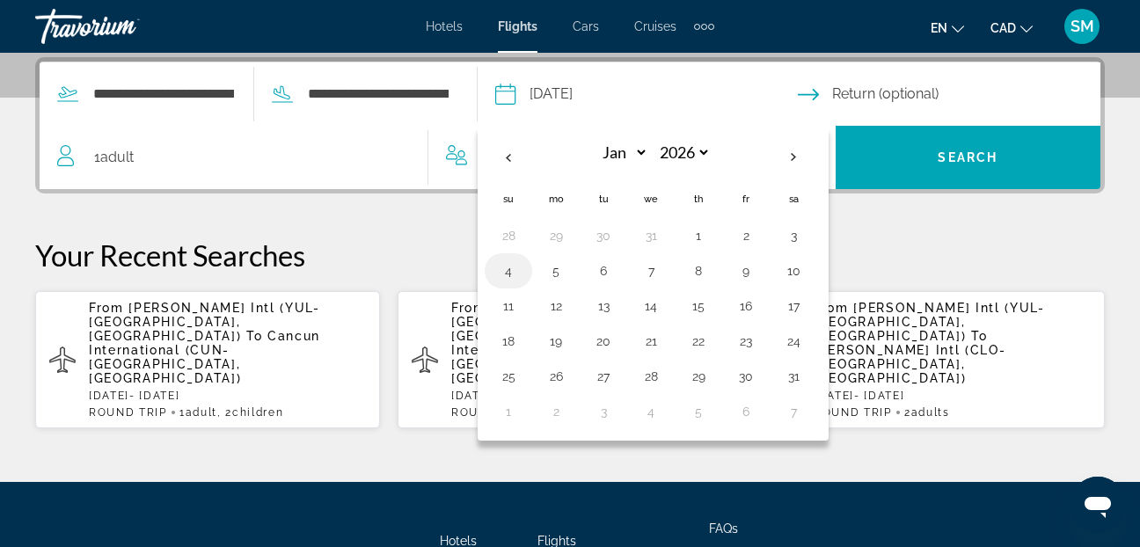
click at [523, 268] on button "4" at bounding box center [509, 271] width 28 height 25
type input "**********"
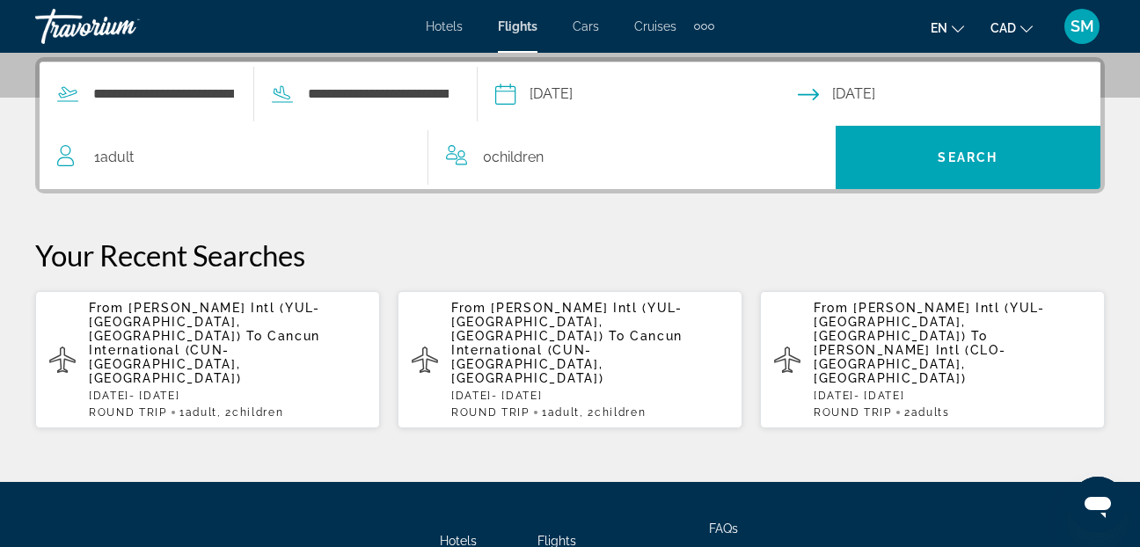
click at [64, 159] on icon "Travelers: 1 adult, 0 children" at bounding box center [67, 155] width 21 height 21
click at [62, 150] on icon "Travelers: 1 adult, 0 children" at bounding box center [67, 155] width 21 height 21
click at [64, 154] on icon "Travelers: 1 adult, 0 children" at bounding box center [67, 155] width 21 height 21
click at [58, 153] on icon "Travelers: 1 adult, 0 children" at bounding box center [67, 155] width 21 height 21
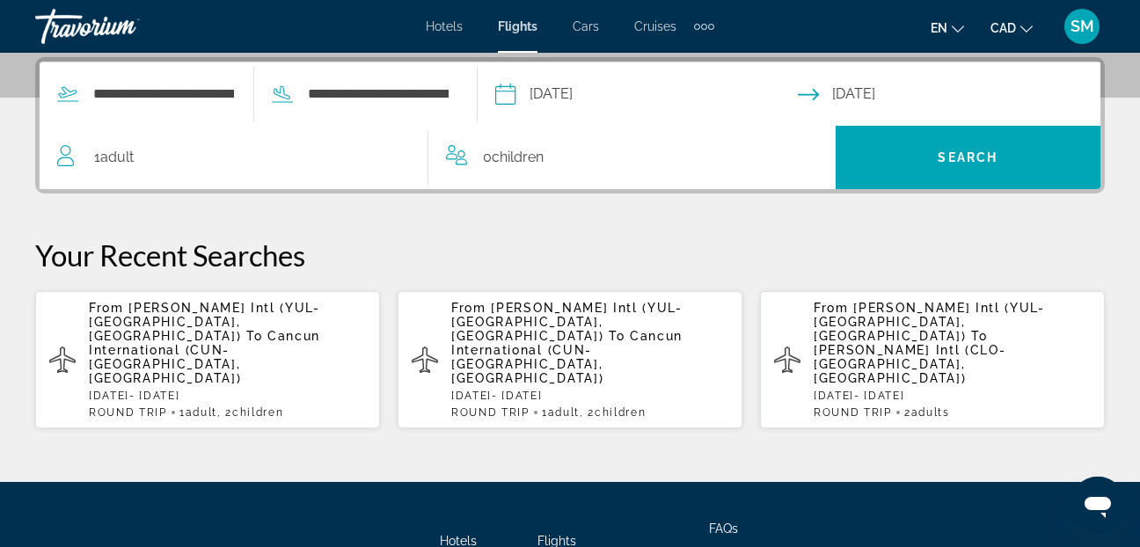
click at [488, 157] on span "0 Child Children" at bounding box center [513, 157] width 61 height 25
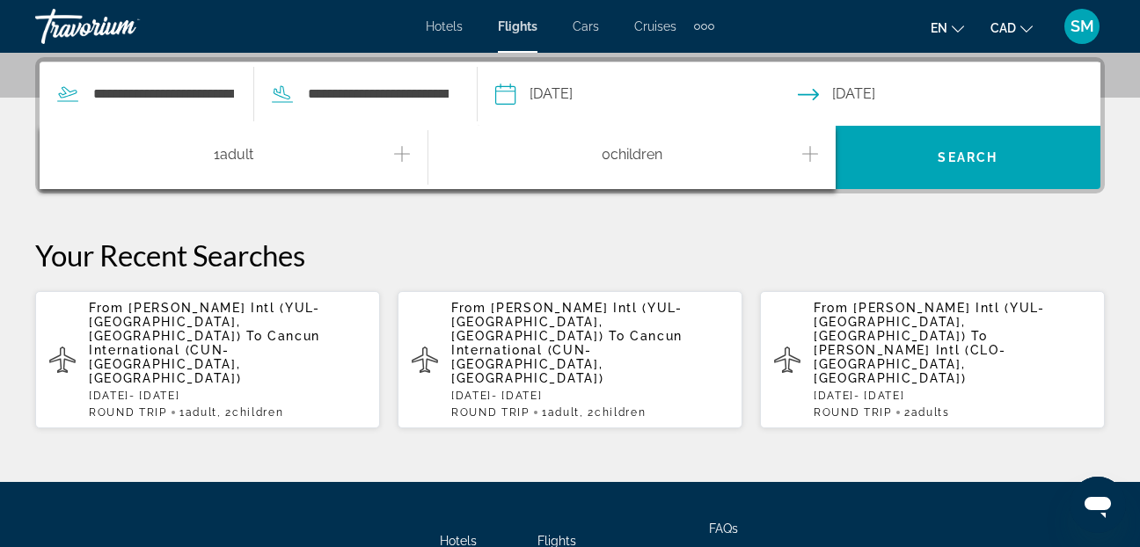
click at [404, 153] on icon "Increment adults" at bounding box center [402, 154] width 16 height 16
click at [816, 151] on icon "Increment children" at bounding box center [811, 153] width 16 height 21
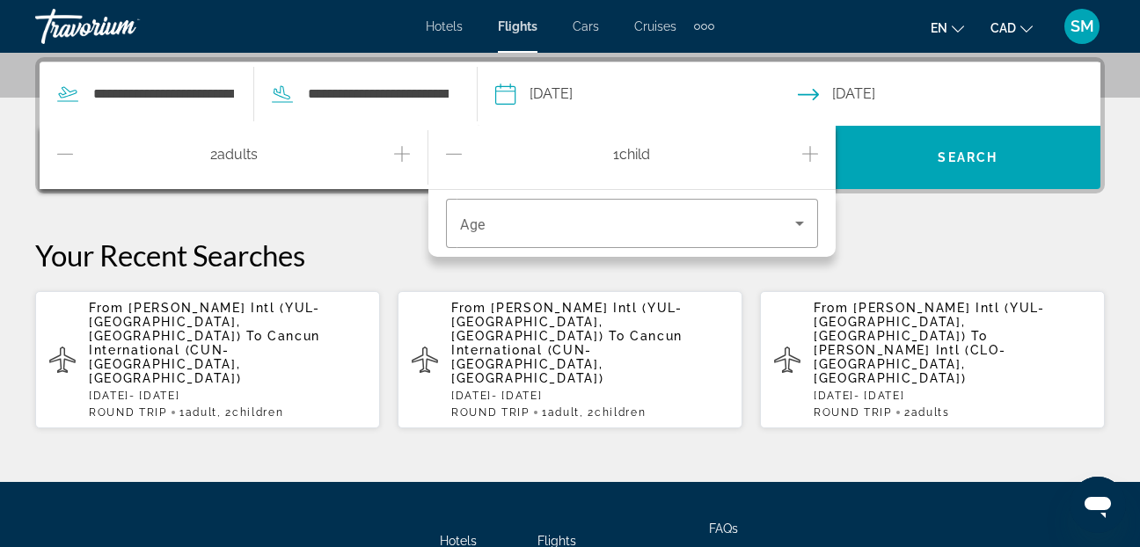
click at [816, 151] on icon "Increment children" at bounding box center [811, 153] width 16 height 21
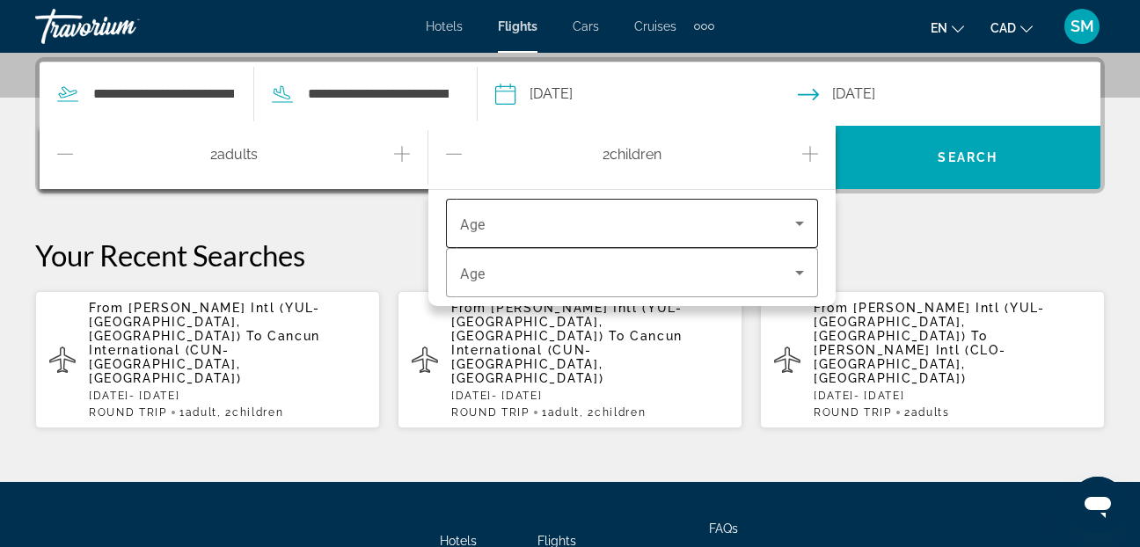
click at [801, 225] on icon "Travelers: 2 adults, 2 children" at bounding box center [799, 223] width 21 height 21
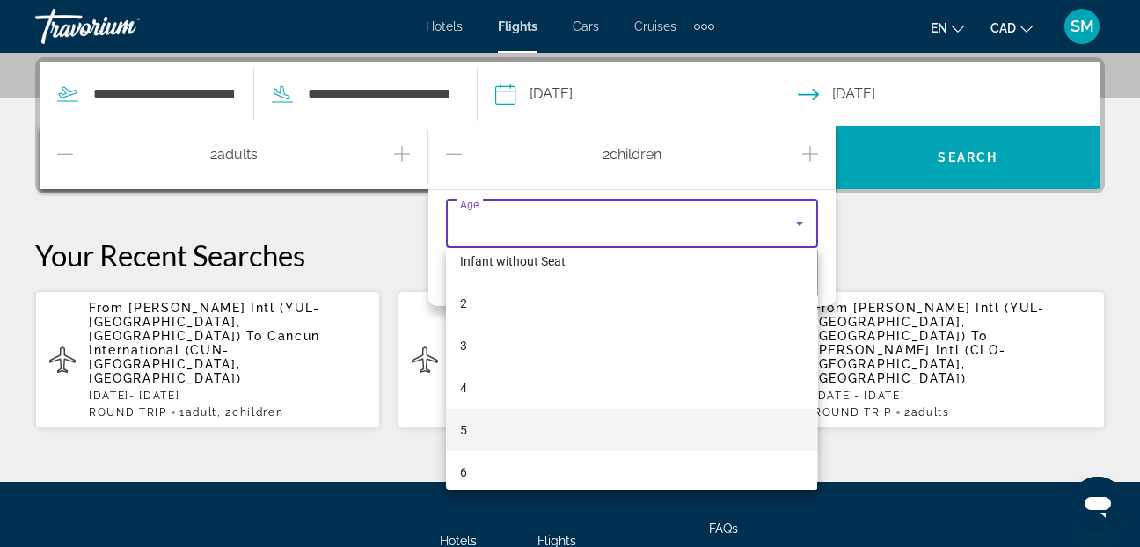
scroll to position [88, 0]
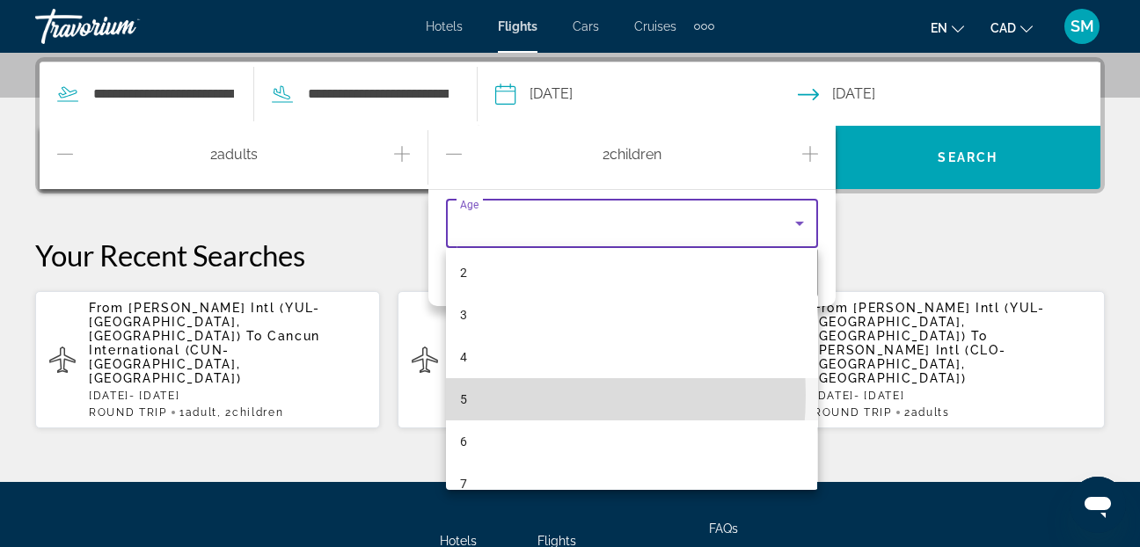
click at [478, 395] on mat-option "5" at bounding box center [631, 399] width 371 height 42
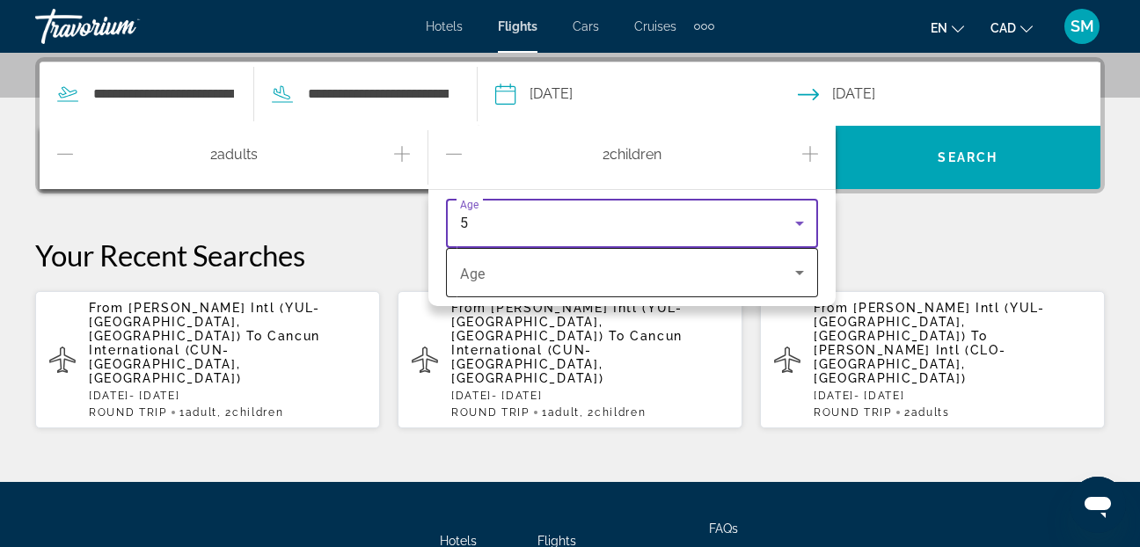
click at [803, 273] on icon "Travelers: 2 adults, 2 children" at bounding box center [799, 272] width 21 height 21
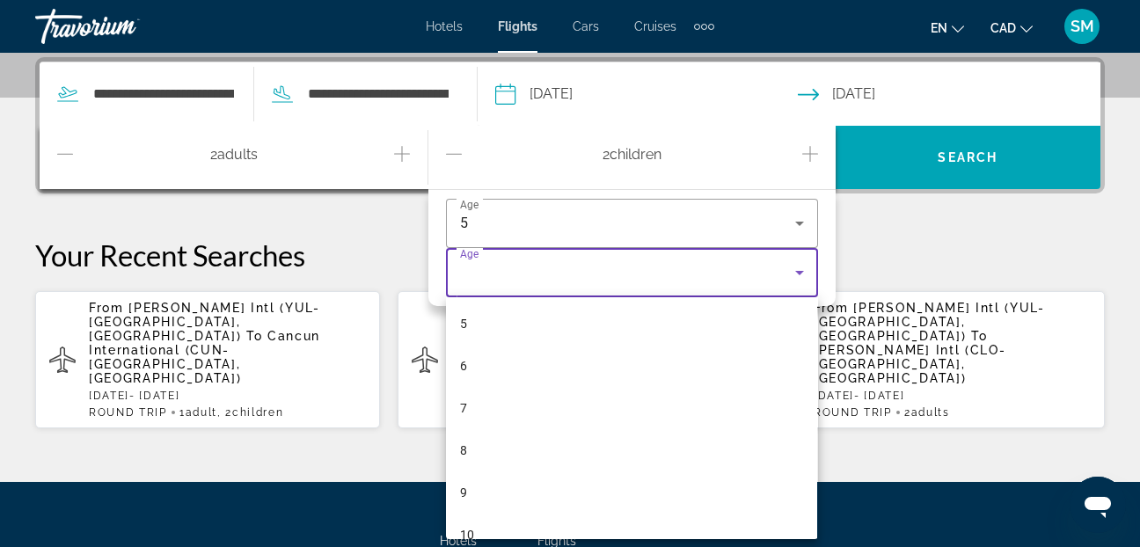
scroll to position [264, 0]
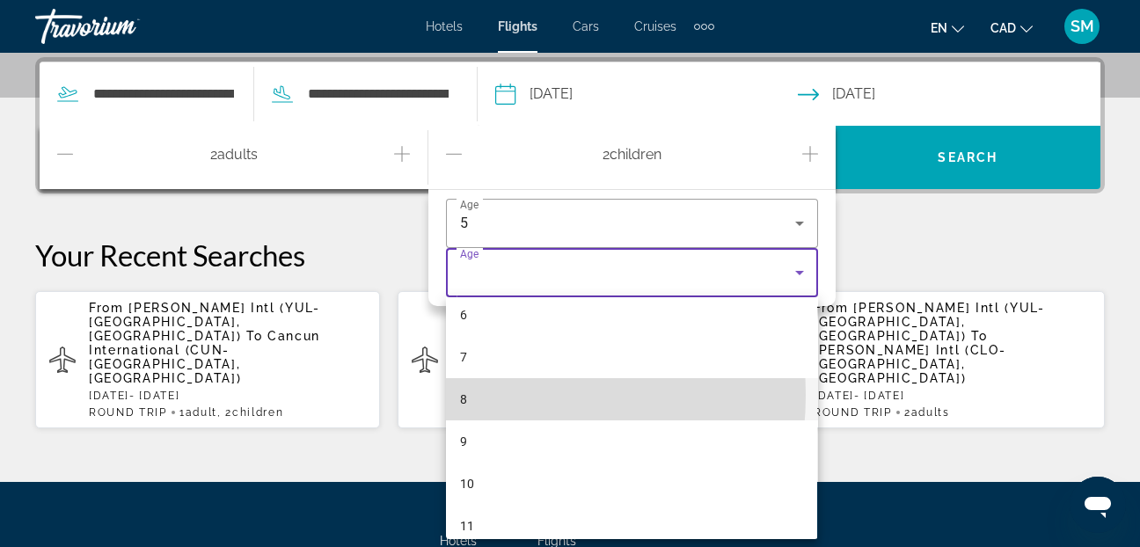
click at [470, 395] on mat-option "8" at bounding box center [631, 399] width 371 height 42
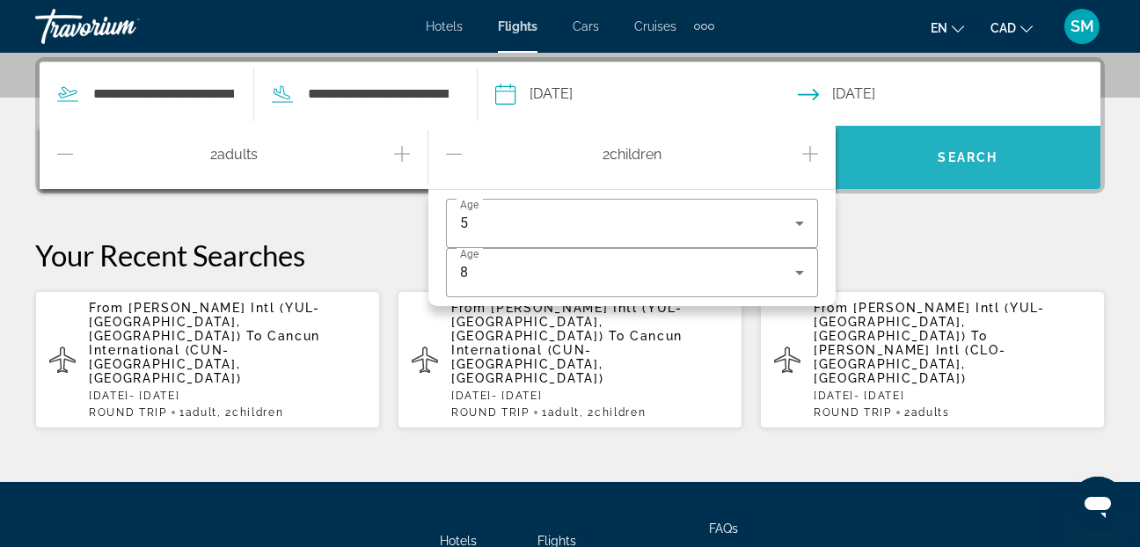
click at [943, 164] on span "Search" at bounding box center [968, 157] width 60 height 14
